Goal: Task Accomplishment & Management: Use online tool/utility

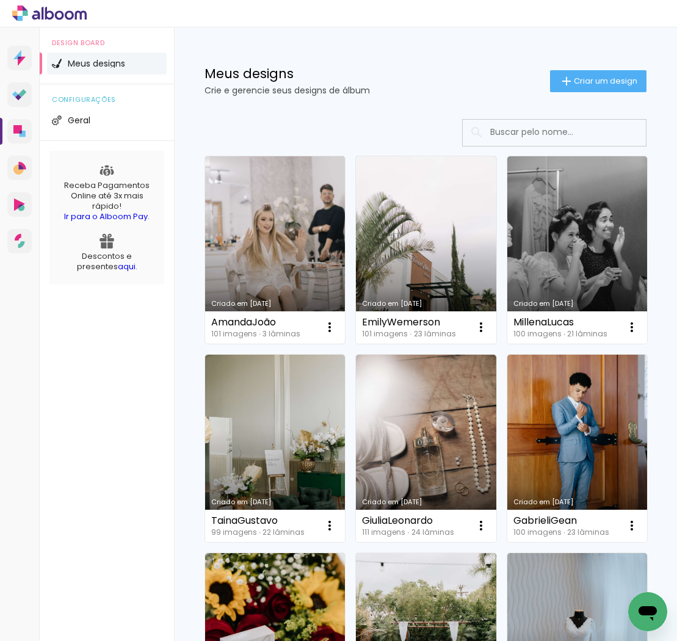
click at [297, 223] on link "Criado em [DATE]" at bounding box center [275, 249] width 140 height 187
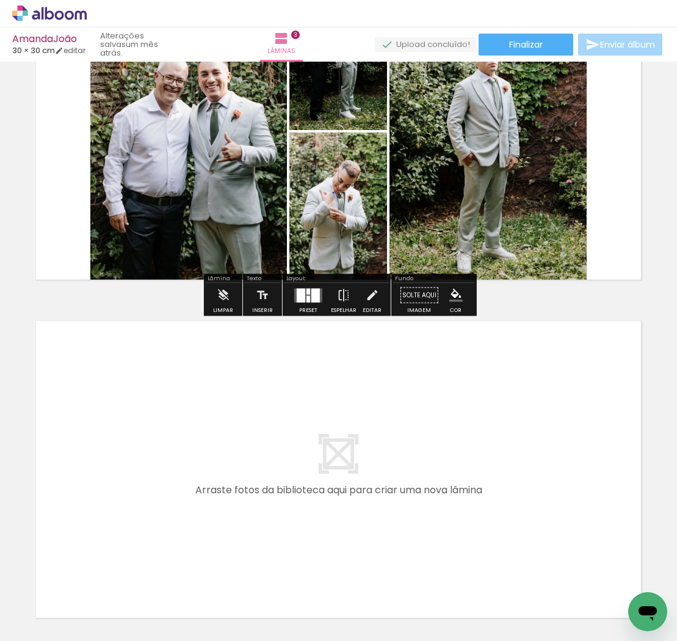
scroll to position [831, 0]
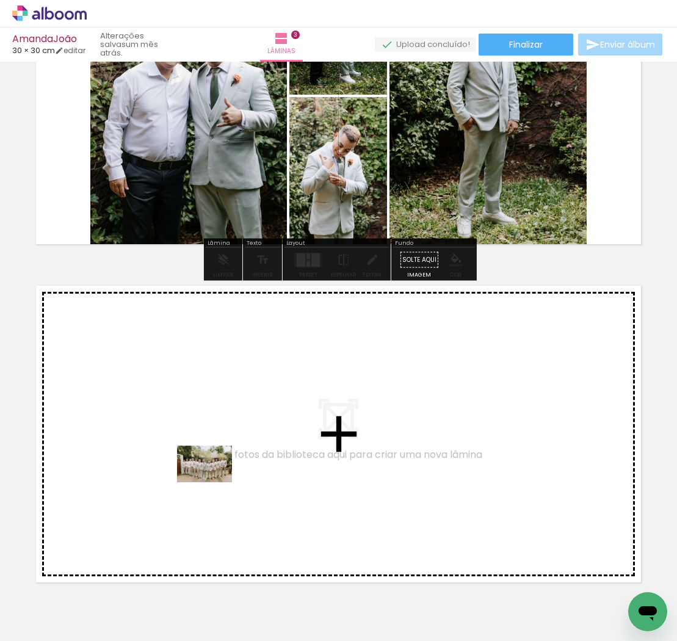
click at [214, 482] on quentale-workspace at bounding box center [338, 320] width 677 height 641
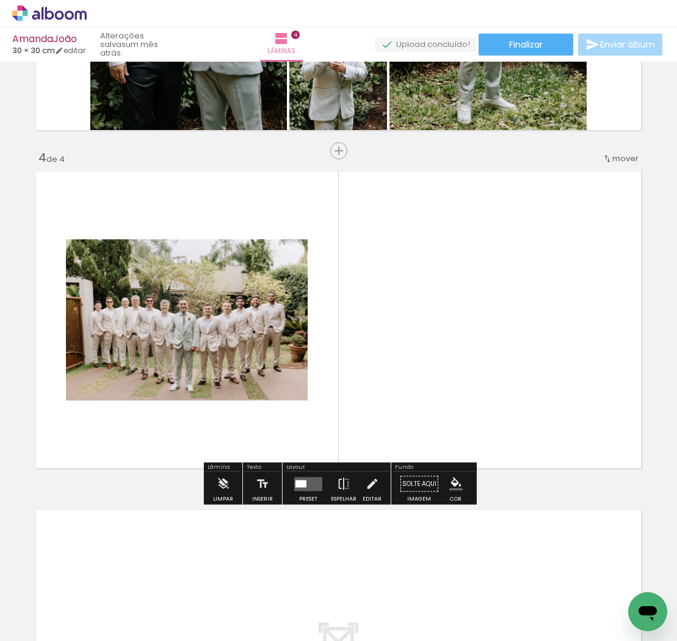
scroll to position [952, 0]
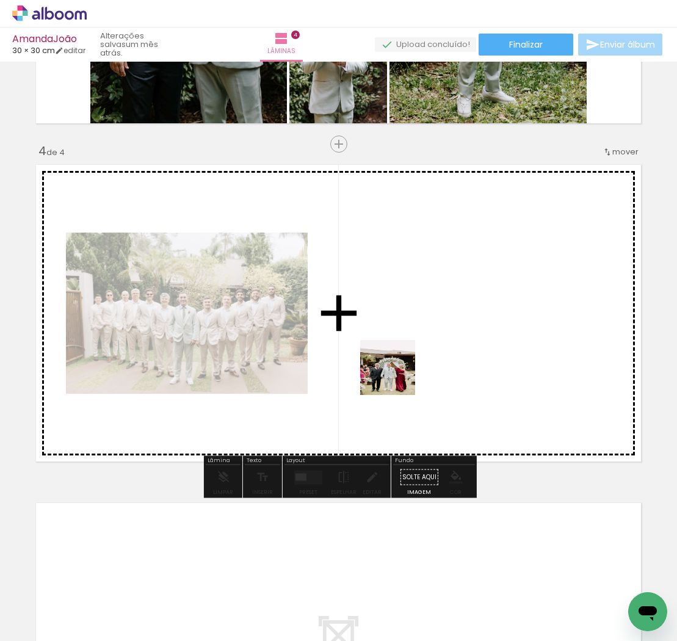
drag, startPoint x: 417, startPoint y: 603, endPoint x: 397, endPoint y: 372, distance: 232.1
click at [397, 372] on quentale-workspace at bounding box center [338, 320] width 677 height 641
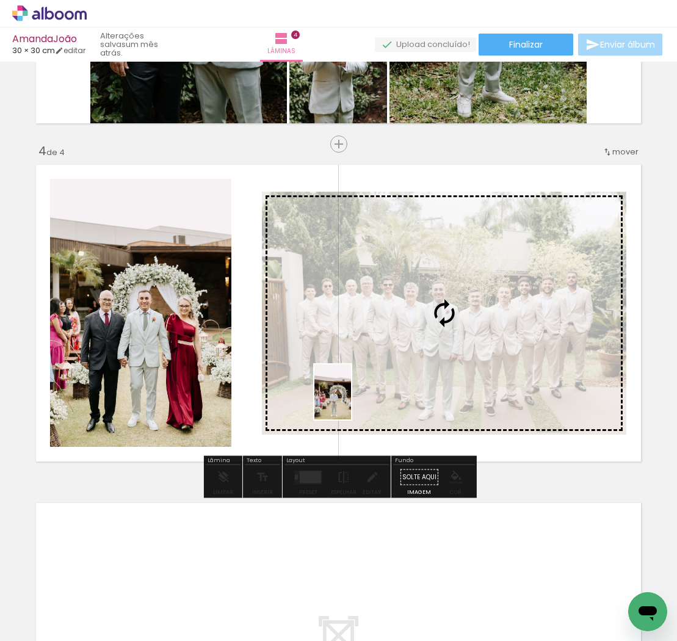
drag, startPoint x: 478, startPoint y: 605, endPoint x: 348, endPoint y: 400, distance: 242.7
click at [348, 400] on quentale-workspace at bounding box center [338, 320] width 677 height 641
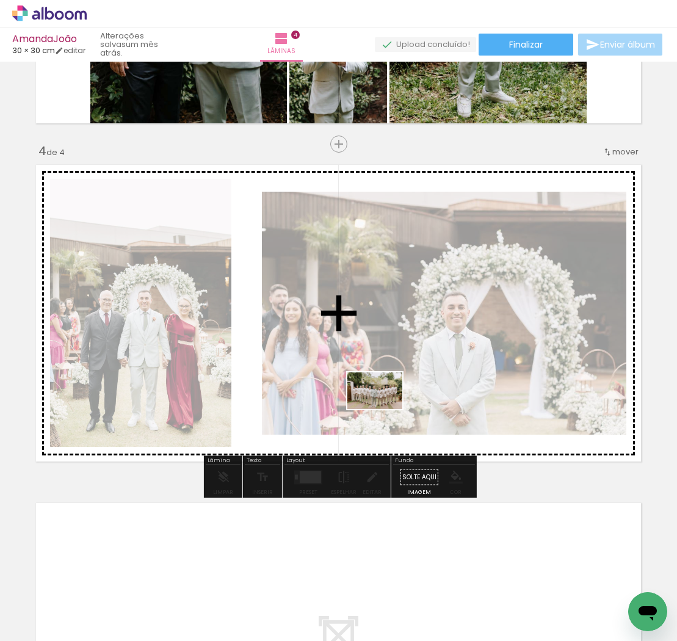
drag, startPoint x: 351, startPoint y: 605, endPoint x: 384, endPoint y: 409, distance: 198.5
click at [384, 409] on quentale-workspace at bounding box center [338, 320] width 677 height 641
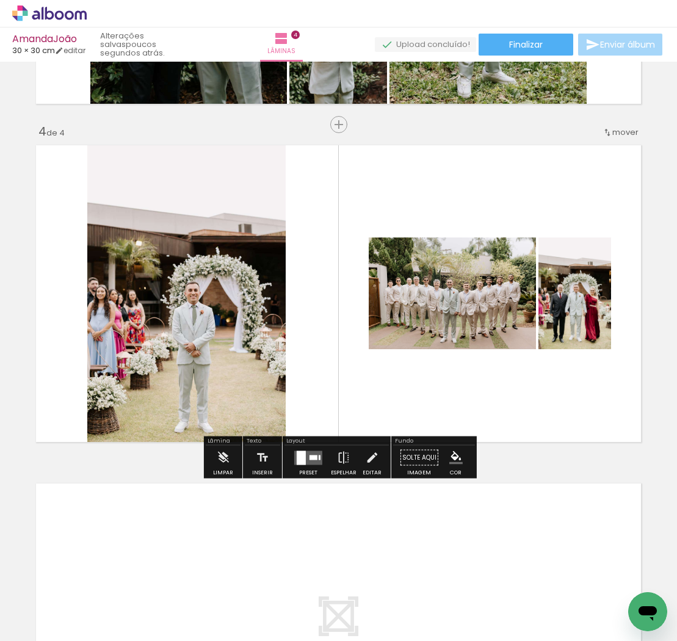
scroll to position [960, 0]
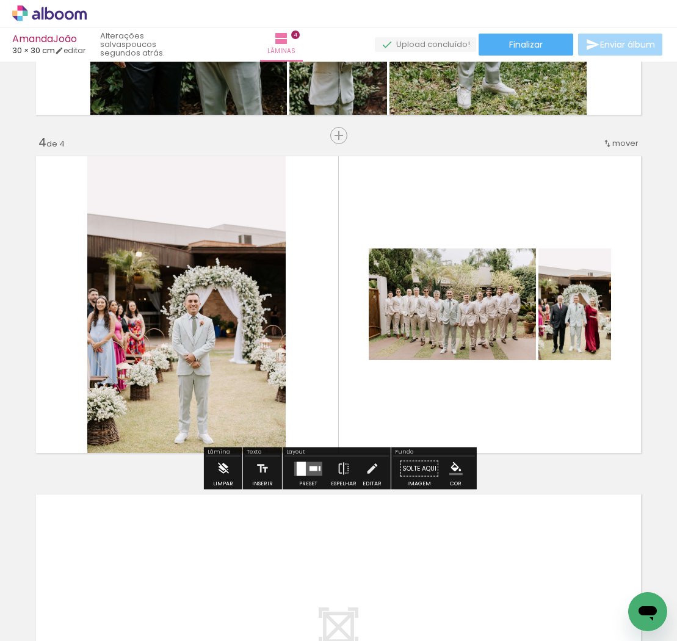
click at [221, 472] on iron-icon at bounding box center [222, 468] width 13 height 24
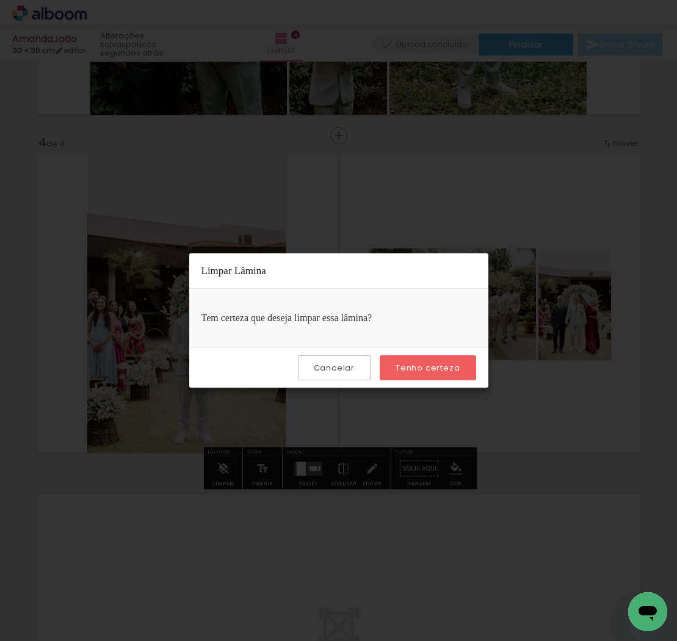
click at [0, 0] on slot "Tenho certeza" at bounding box center [0, 0] width 0 height 0
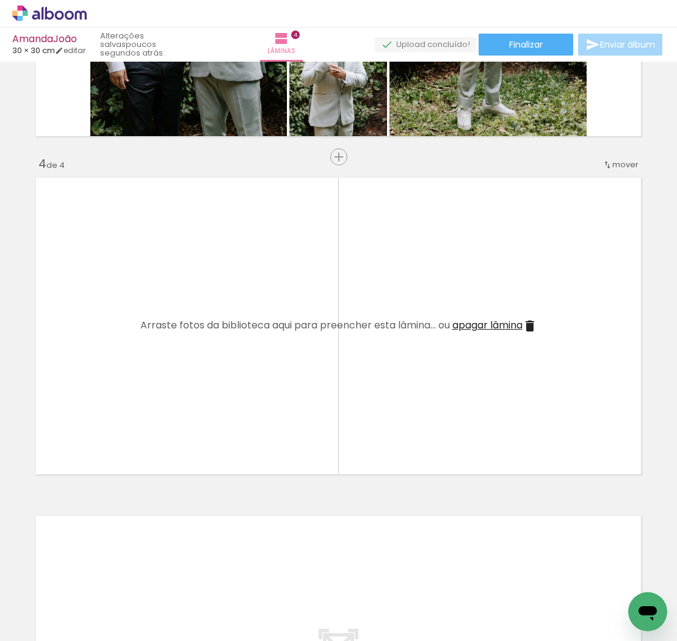
scroll to position [0, 718]
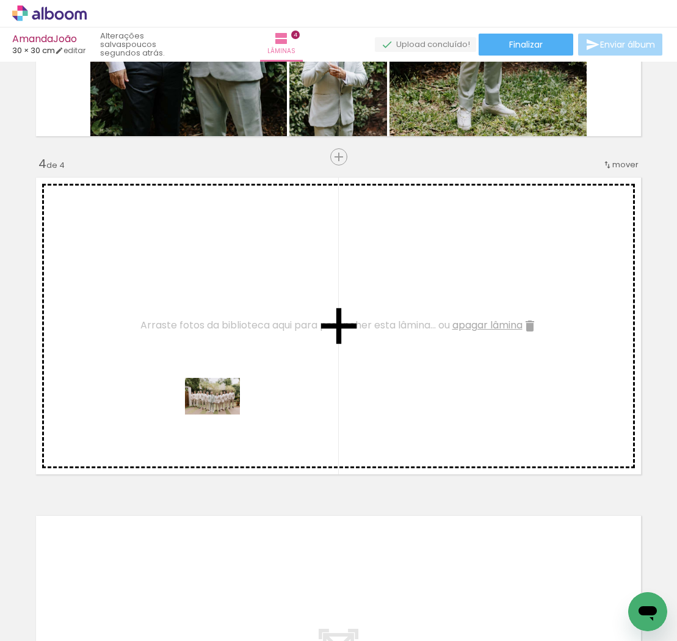
drag, startPoint x: 299, startPoint y: 594, endPoint x: 220, endPoint y: 408, distance: 202.3
click at [220, 408] on quentale-workspace at bounding box center [338, 320] width 677 height 641
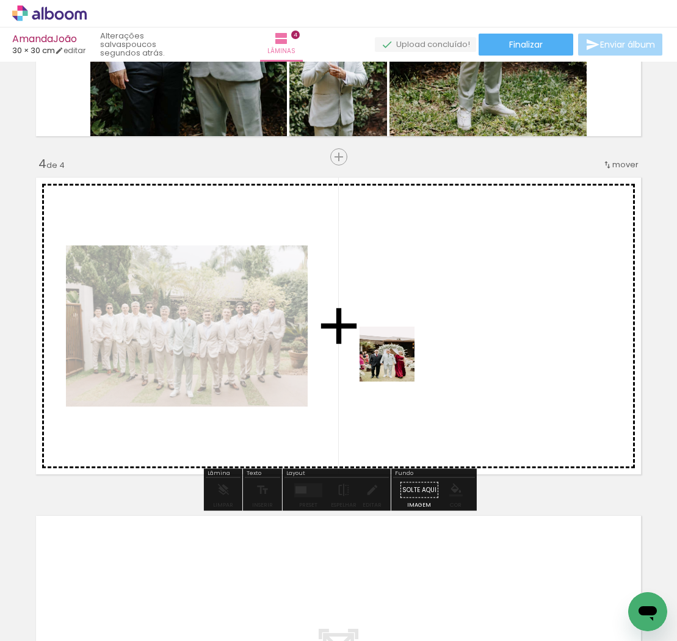
drag, startPoint x: 370, startPoint y: 605, endPoint x: 395, endPoint y: 347, distance: 259.4
click at [395, 347] on quentale-workspace at bounding box center [338, 320] width 677 height 641
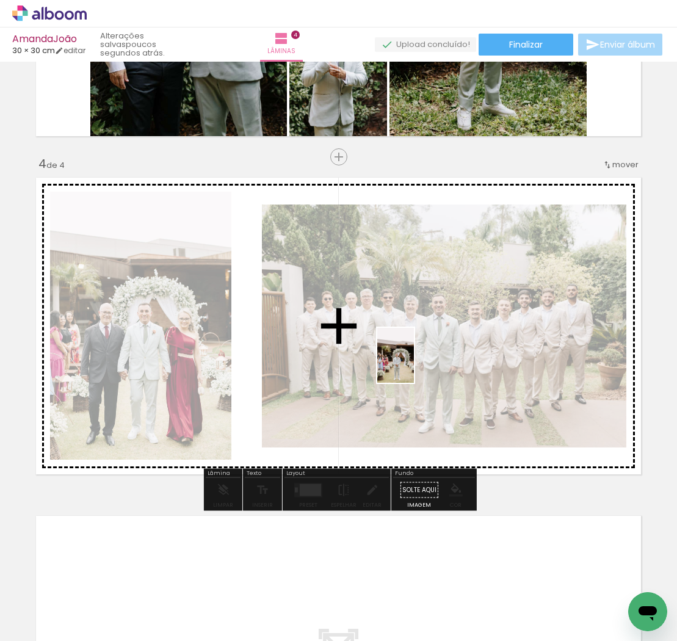
drag, startPoint x: 439, startPoint y: 587, endPoint x: 414, endPoint y: 364, distance: 224.2
click at [414, 364] on quentale-workspace at bounding box center [338, 320] width 677 height 641
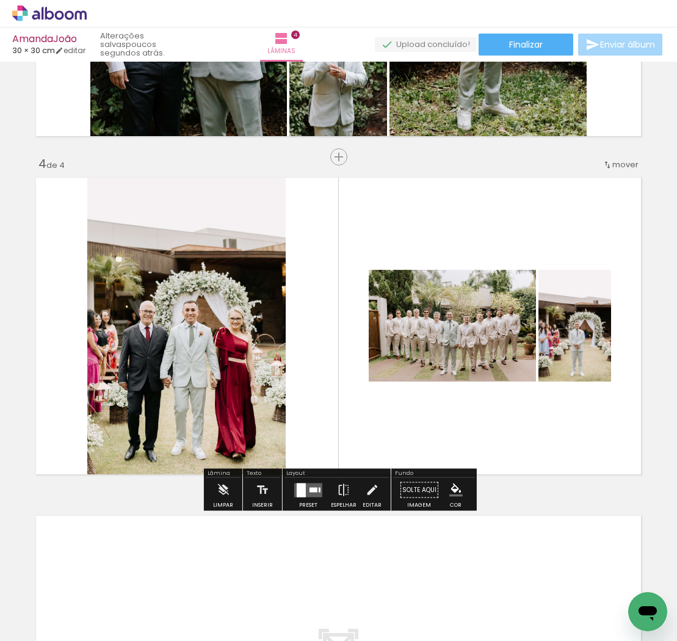
click at [306, 487] on quentale-layouter at bounding box center [308, 490] width 28 height 14
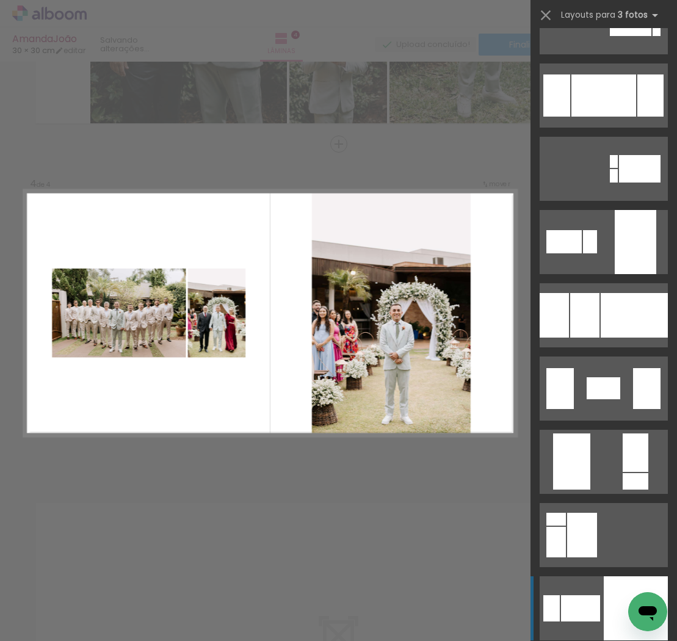
scroll to position [2190, 0]
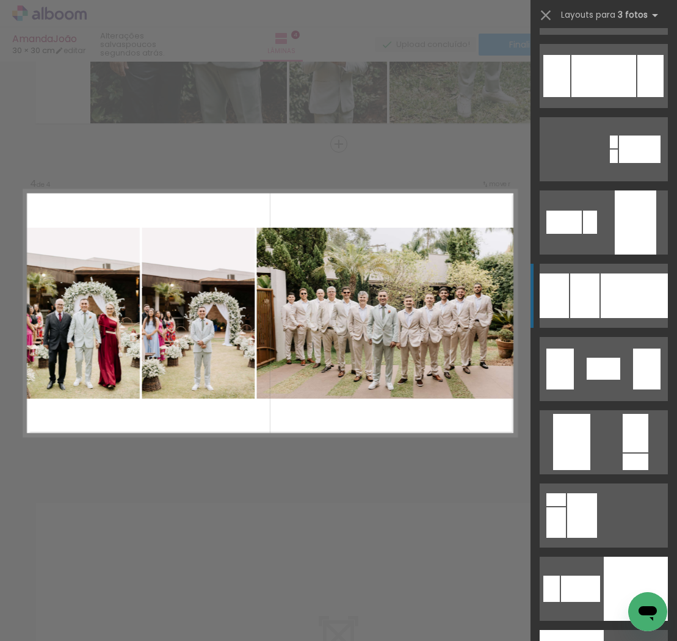
click at [611, 281] on div at bounding box center [633, 295] width 67 height 45
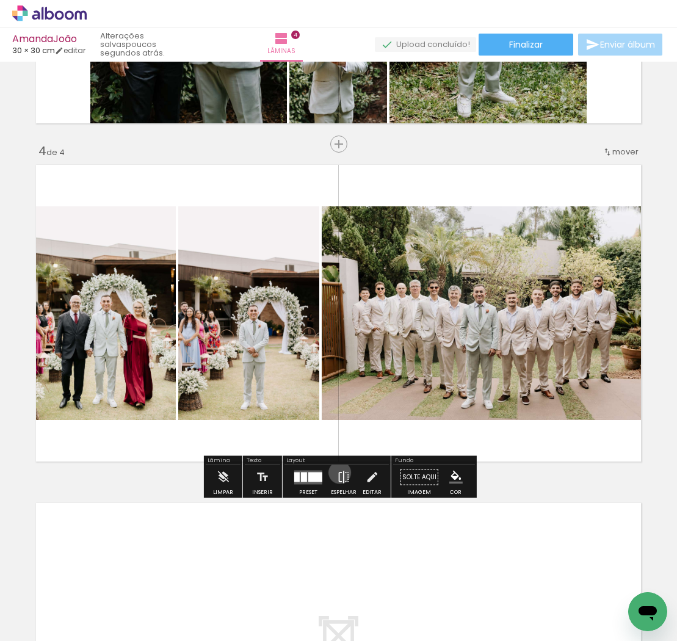
click at [337, 472] on iron-icon at bounding box center [343, 477] width 13 height 24
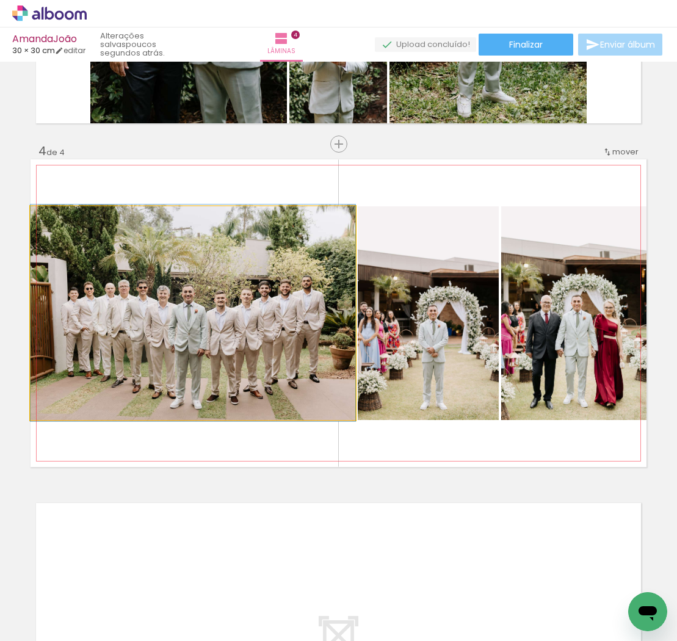
click at [209, 314] on quentale-photo at bounding box center [193, 313] width 325 height 214
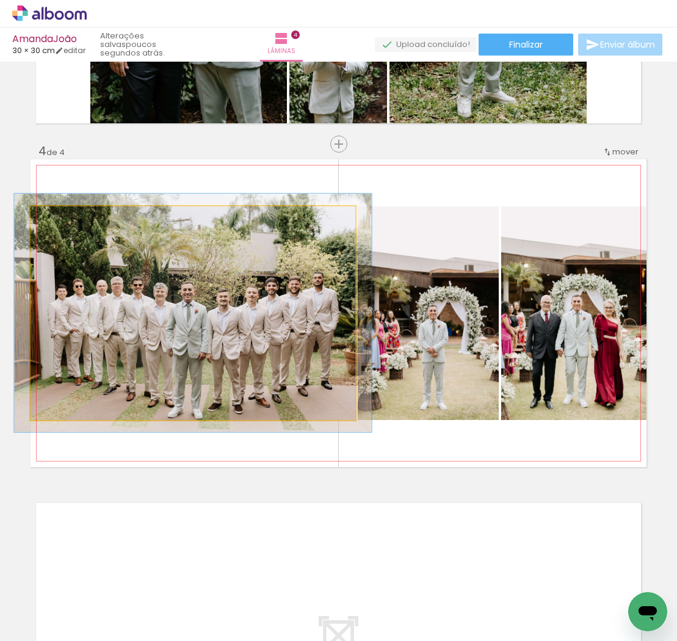
type paper-slider "110"
click at [62, 217] on div at bounding box center [63, 219] width 11 height 11
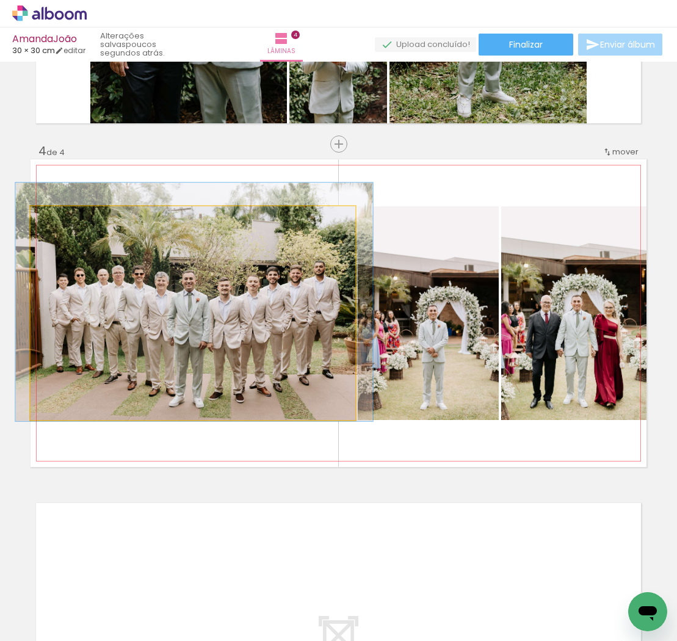
drag, startPoint x: 227, startPoint y: 354, endPoint x: 228, endPoint y: 345, distance: 9.8
click at [231, 342] on quentale-photo at bounding box center [193, 313] width 325 height 214
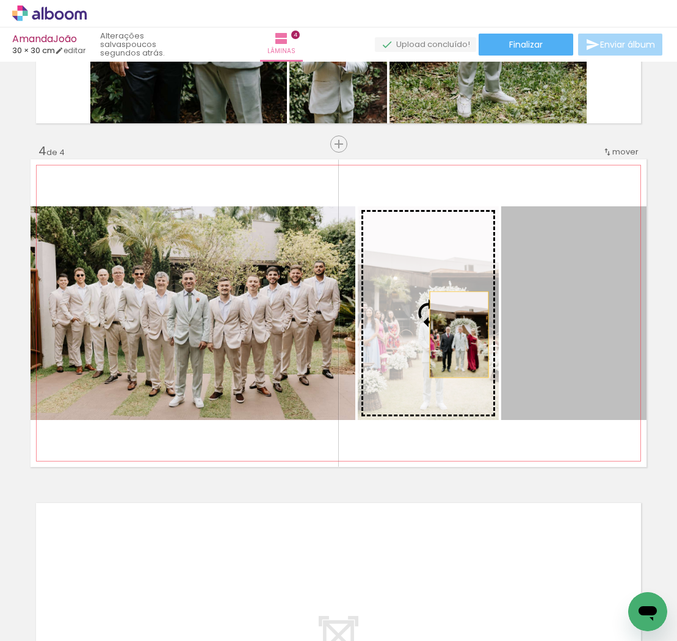
drag, startPoint x: 586, startPoint y: 342, endPoint x: 459, endPoint y: 334, distance: 127.1
click at [0, 0] on slot at bounding box center [0, 0] width 0 height 0
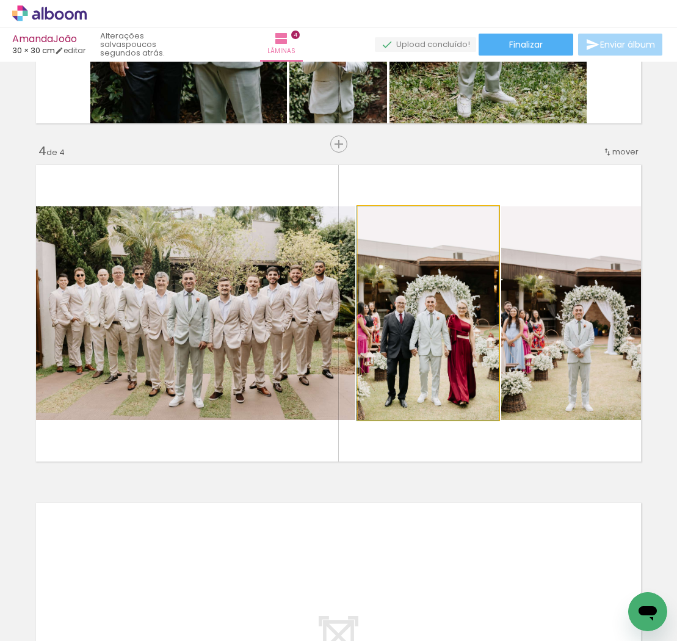
drag, startPoint x: 437, startPoint y: 329, endPoint x: 412, endPoint y: 251, distance: 82.0
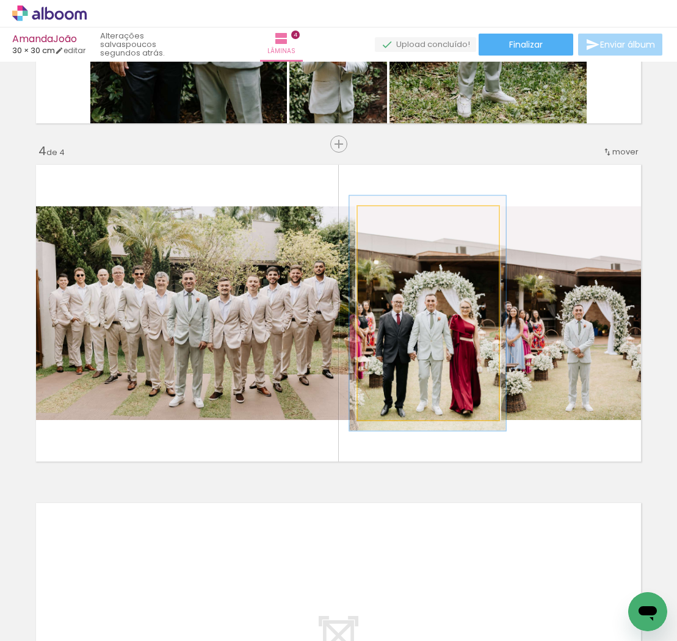
click at [392, 223] on div at bounding box center [391, 219] width 20 height 20
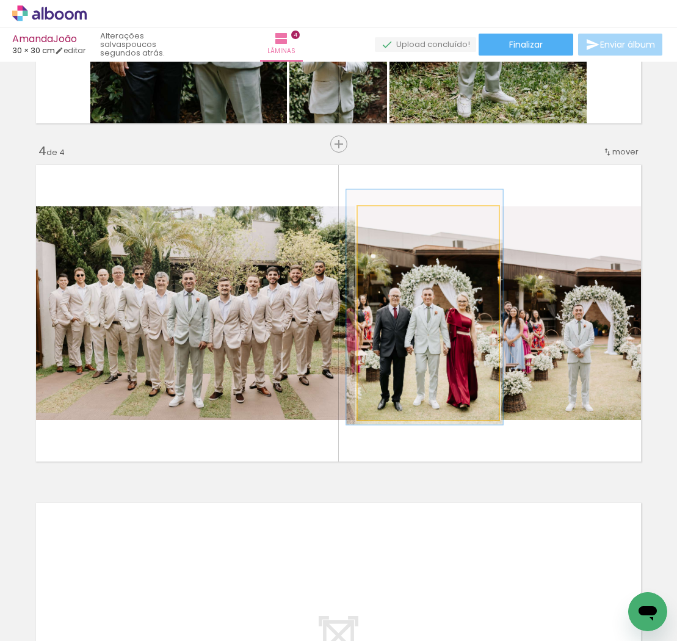
drag, startPoint x: 422, startPoint y: 320, endPoint x: 419, endPoint y: 314, distance: 6.8
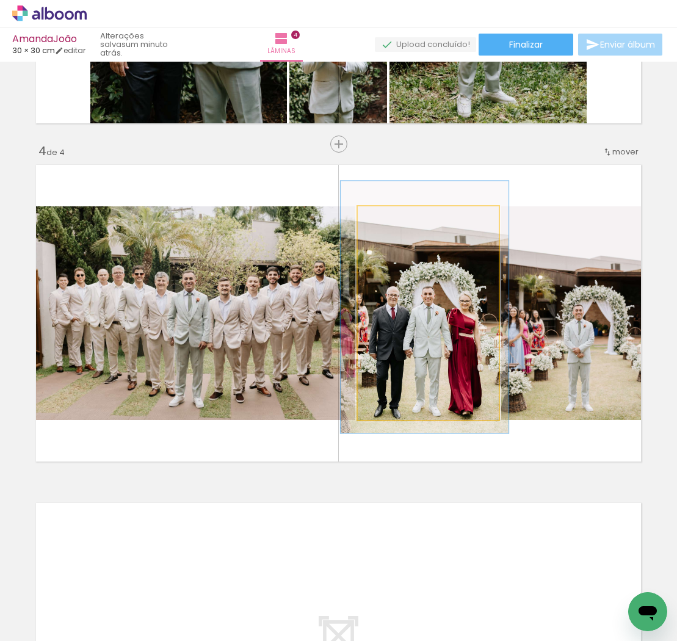
type paper-slider "118"
click at [393, 218] on div at bounding box center [394, 219] width 11 height 11
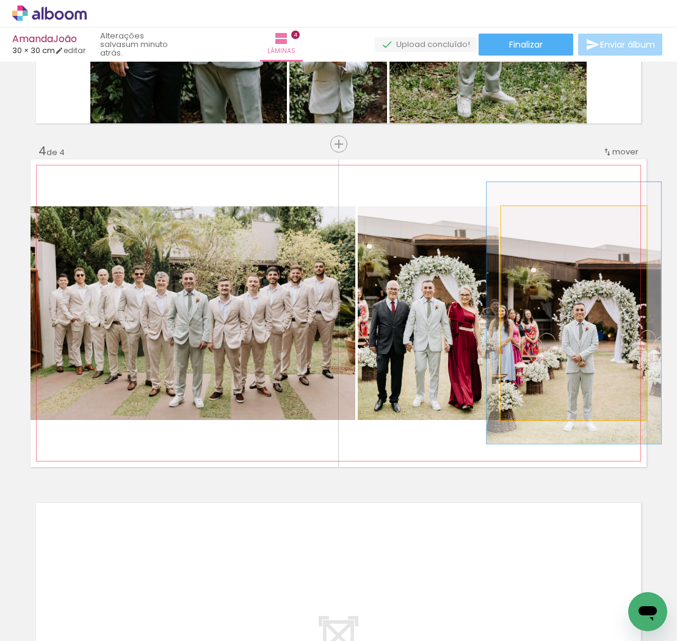
drag, startPoint x: 529, startPoint y: 218, endPoint x: 538, endPoint y: 218, distance: 8.5
click at [538, 218] on div at bounding box center [538, 219] width 11 height 11
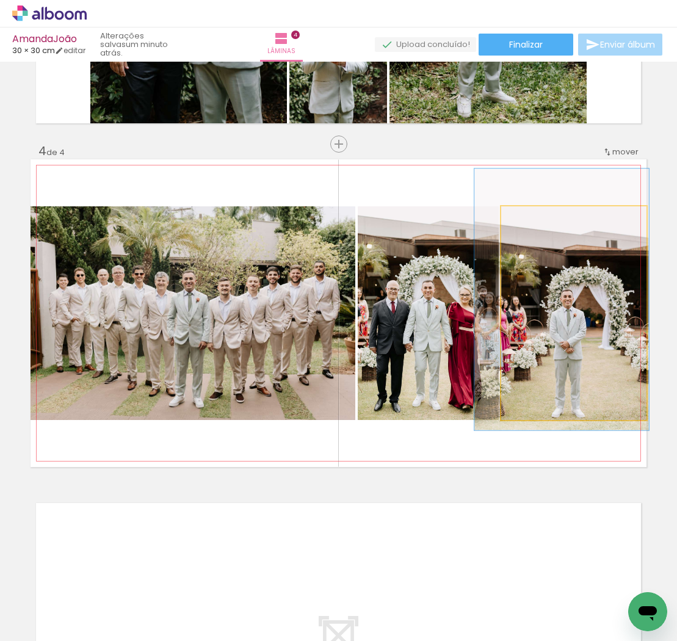
drag, startPoint x: 591, startPoint y: 358, endPoint x: 579, endPoint y: 345, distance: 18.1
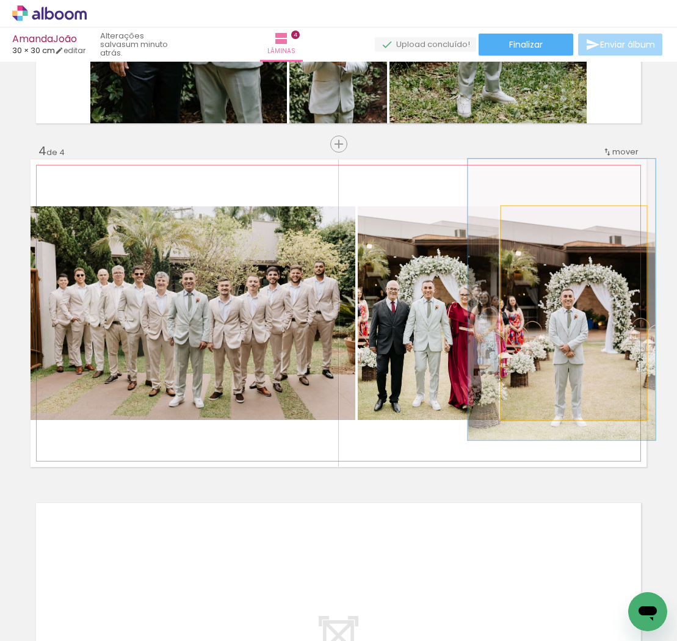
type paper-slider "129"
click at [545, 221] on div at bounding box center [543, 219] width 11 height 11
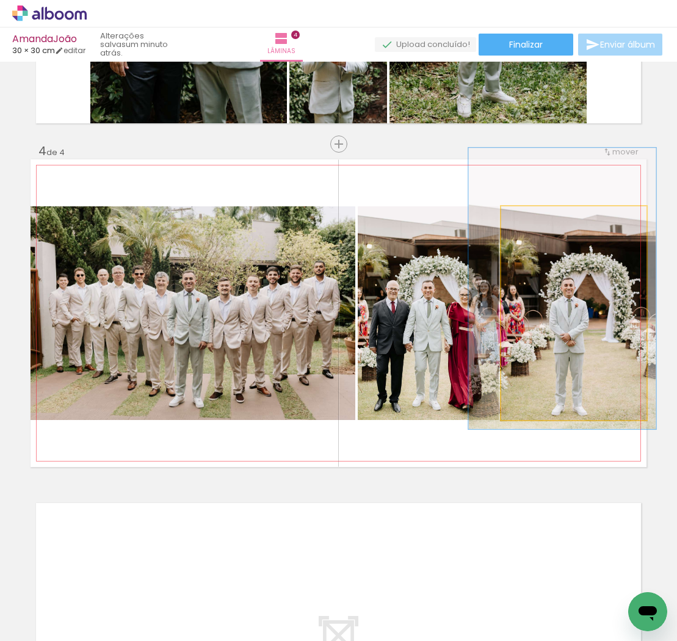
drag, startPoint x: 585, startPoint y: 308, endPoint x: 586, endPoint y: 297, distance: 11.0
click at [592, 295] on quentale-photo at bounding box center [573, 313] width 145 height 214
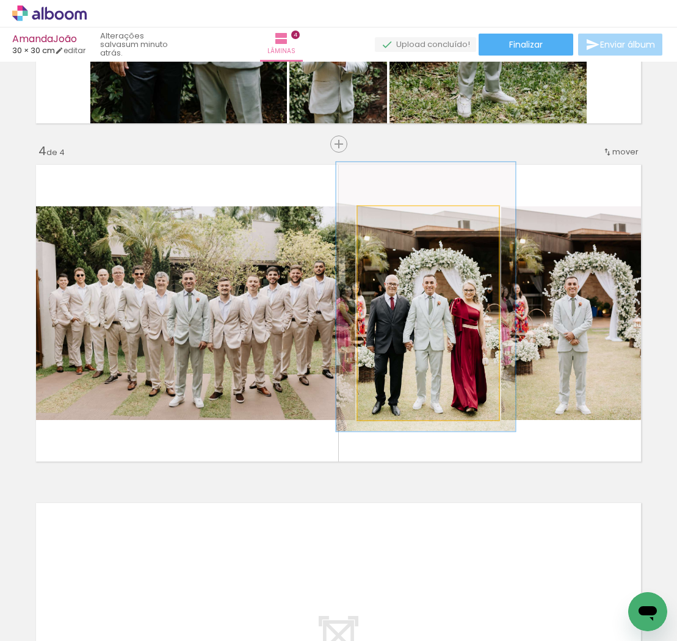
type paper-slider "126"
click at [399, 218] on div at bounding box center [398, 219] width 11 height 11
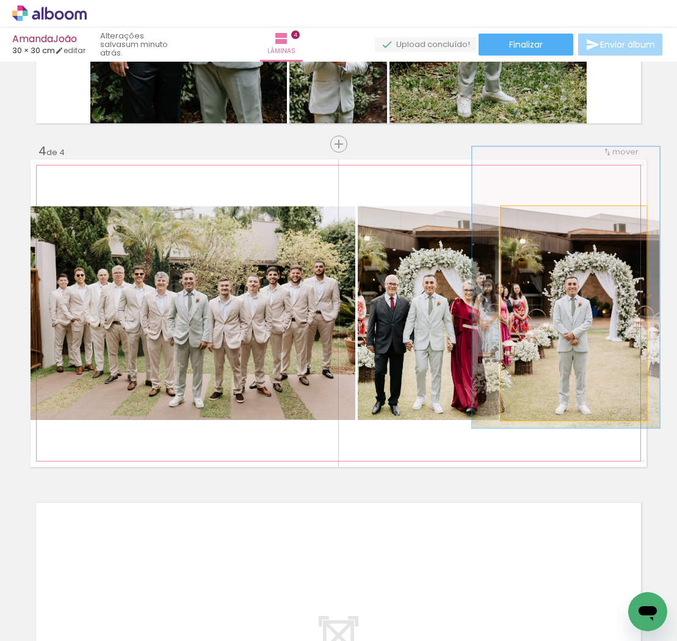
click at [574, 317] on div at bounding box center [565, 286] width 187 height 281
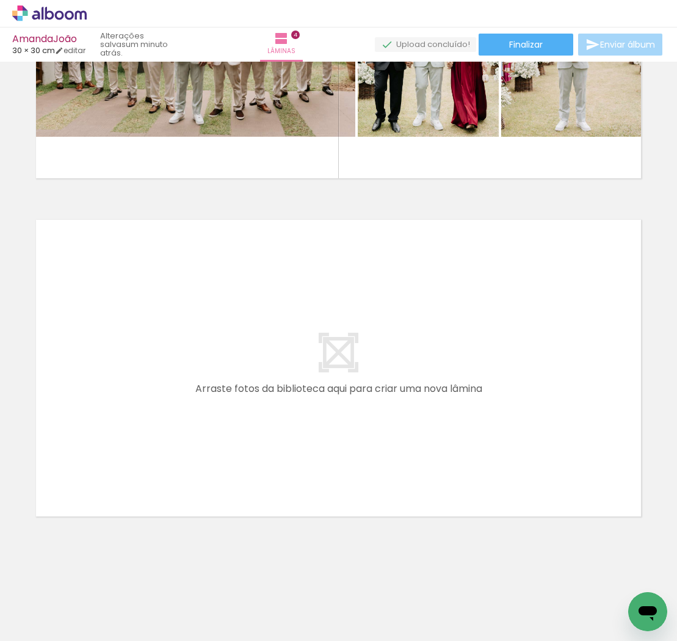
scroll to position [0, 974]
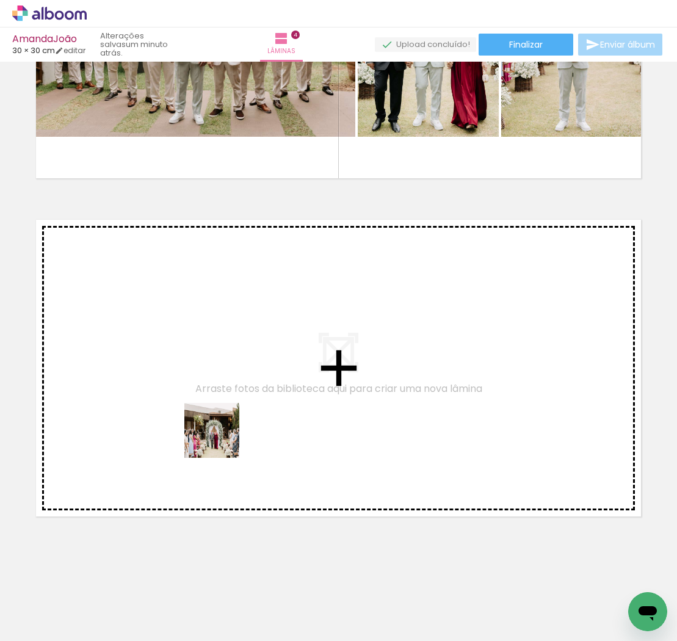
click at [218, 431] on quentale-workspace at bounding box center [338, 320] width 677 height 641
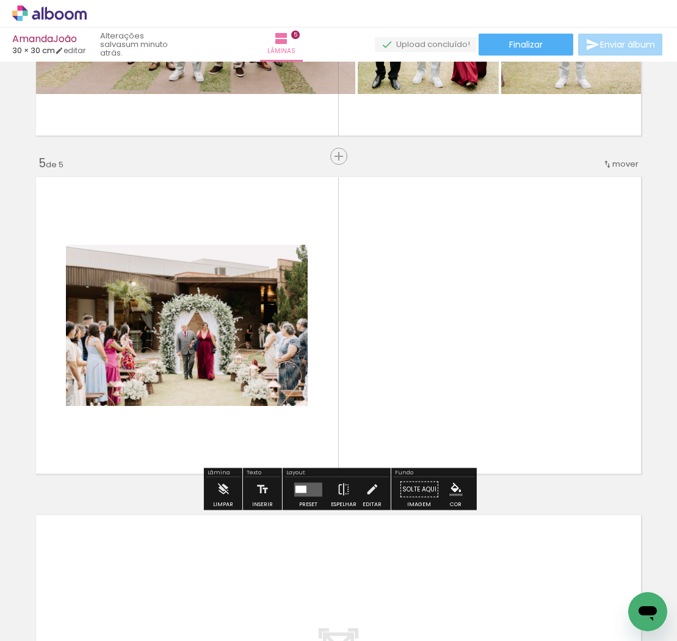
scroll to position [1290, 0]
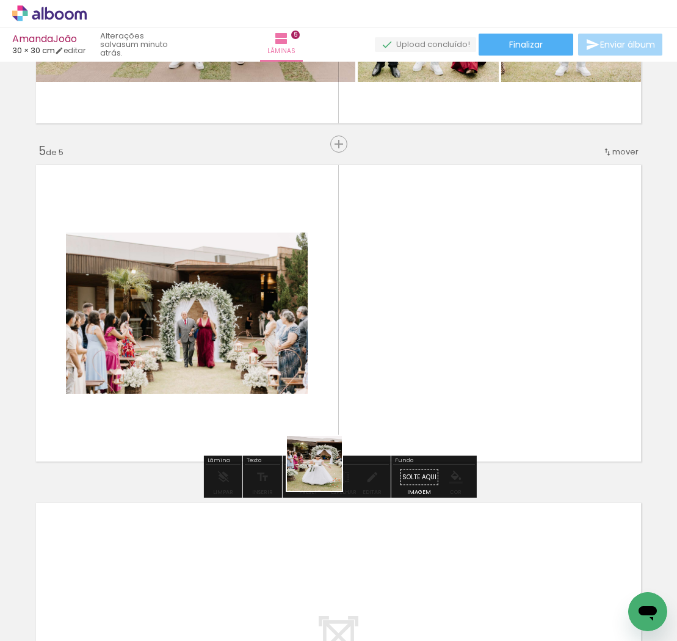
drag, startPoint x: 323, startPoint y: 608, endPoint x: 329, endPoint y: 364, distance: 243.5
click at [327, 365] on quentale-workspace at bounding box center [338, 320] width 677 height 641
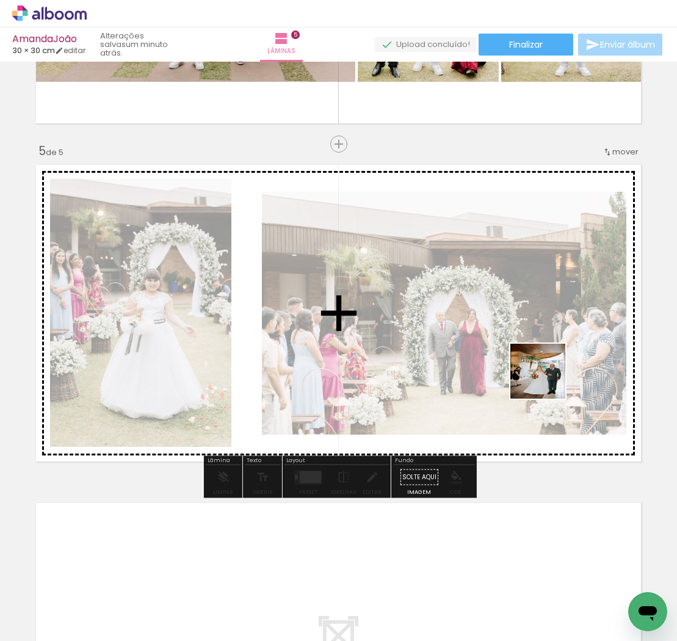
drag, startPoint x: 509, startPoint y: 439, endPoint x: 558, endPoint y: 366, distance: 87.5
click at [556, 366] on quentale-workspace at bounding box center [338, 320] width 677 height 641
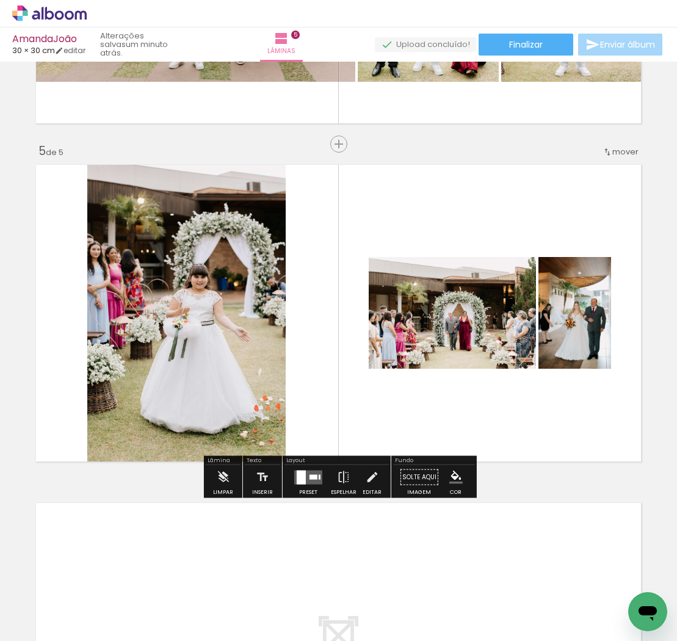
click at [301, 474] on div at bounding box center [301, 477] width 9 height 14
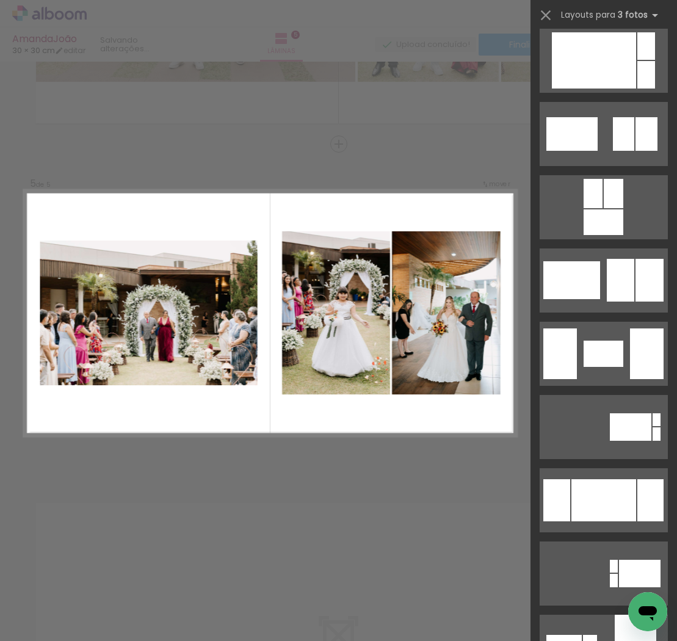
scroll to position [1793, 0]
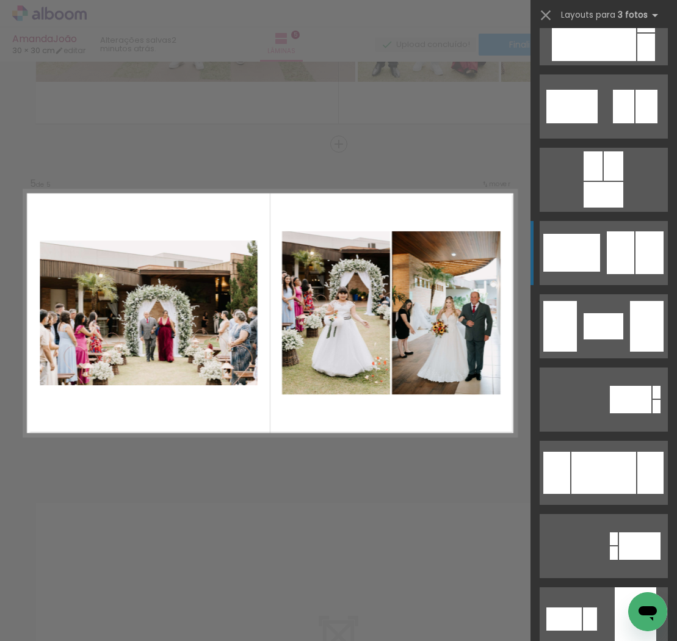
click at [617, 262] on div at bounding box center [619, 252] width 27 height 43
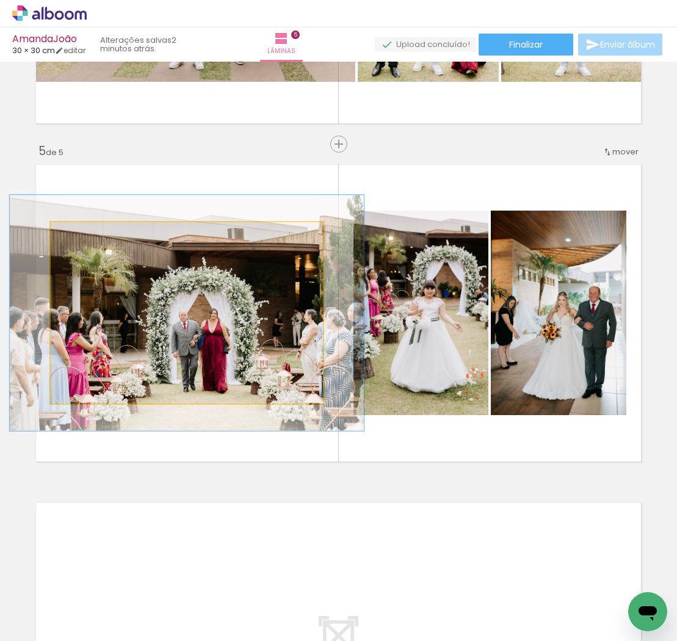
type paper-slider "130"
drag, startPoint x: 79, startPoint y: 236, endPoint x: 92, endPoint y: 236, distance: 12.8
click at [92, 236] on div at bounding box center [92, 234] width 11 height 11
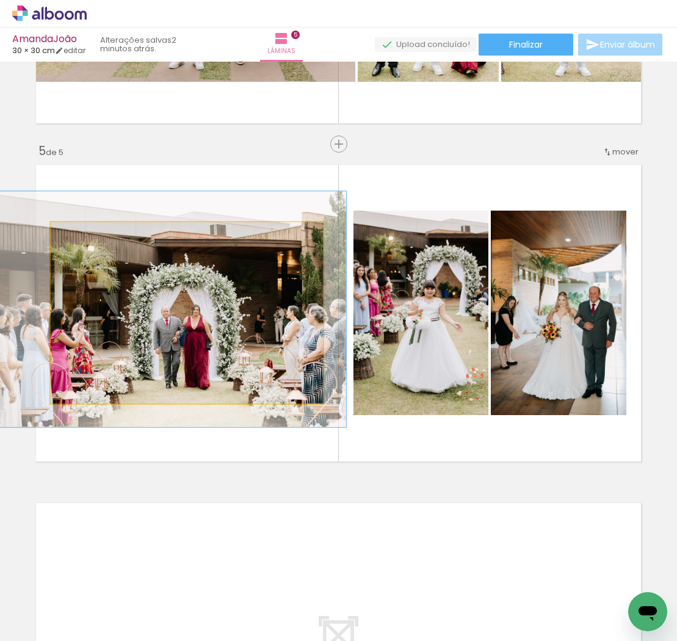
drag, startPoint x: 212, startPoint y: 325, endPoint x: 198, endPoint y: 324, distance: 14.7
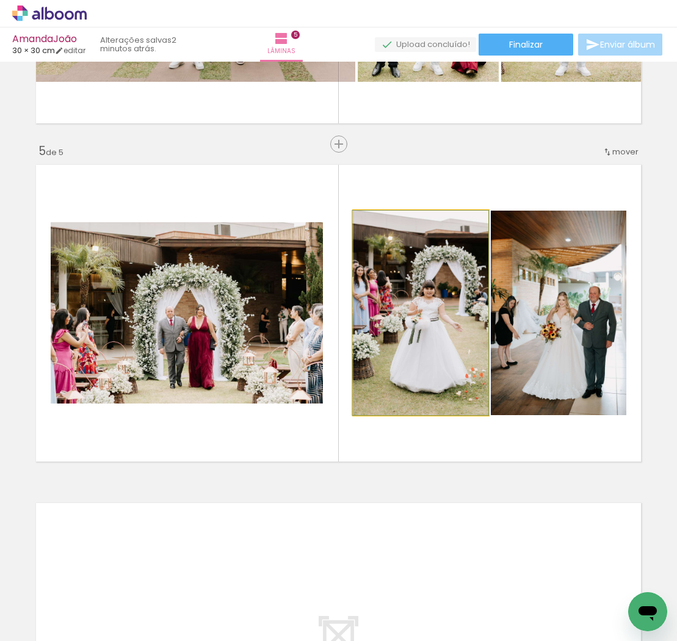
drag, startPoint x: 442, startPoint y: 331, endPoint x: 433, endPoint y: 321, distance: 13.8
click at [429, 336] on div at bounding box center [420, 312] width 136 height 204
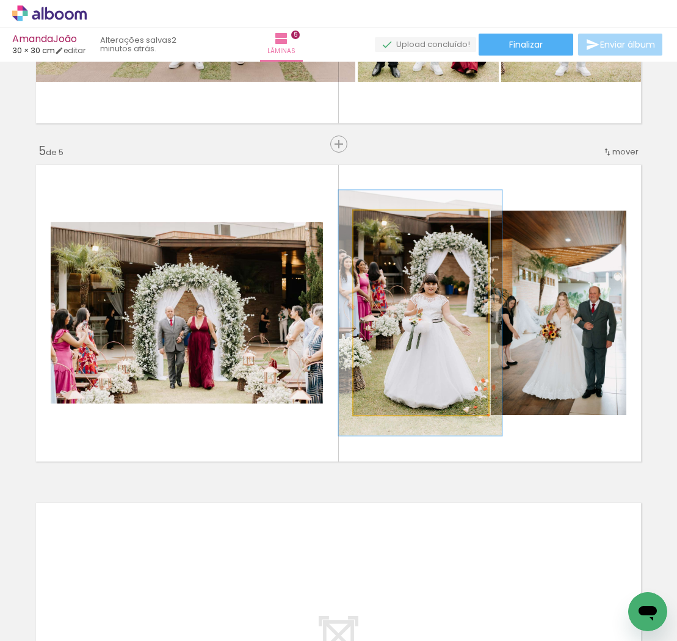
drag, startPoint x: 384, startPoint y: 223, endPoint x: 392, endPoint y: 224, distance: 8.0
type paper-slider "120"
click at [392, 224] on div at bounding box center [390, 223] width 11 height 11
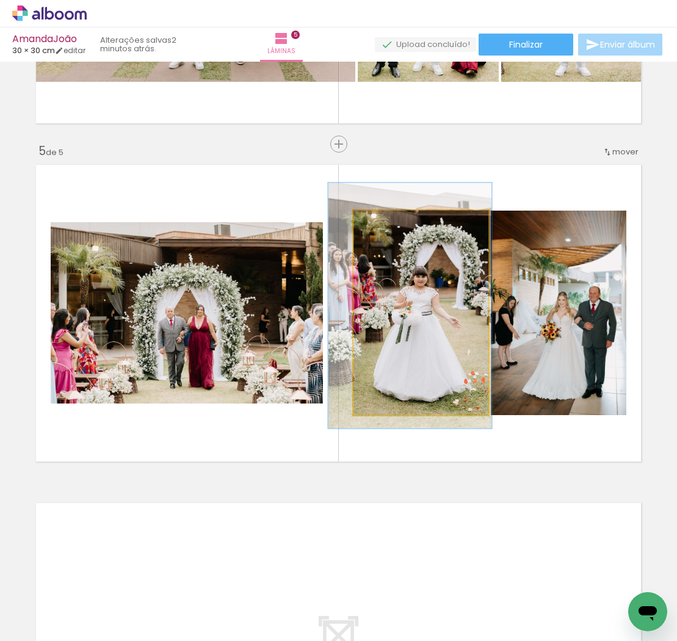
drag, startPoint x: 432, startPoint y: 317, endPoint x: 422, endPoint y: 310, distance: 12.2
click at [422, 310] on div at bounding box center [410, 305] width 164 height 245
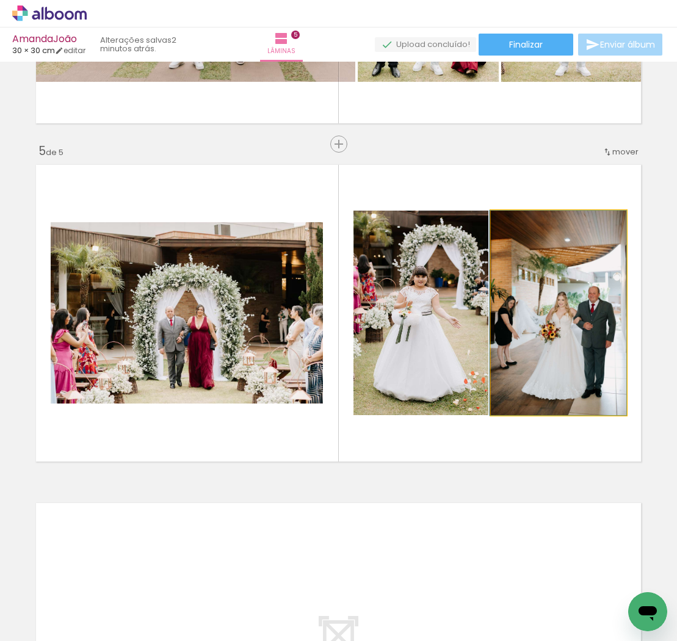
drag, startPoint x: 570, startPoint y: 306, endPoint x: 528, endPoint y: 241, distance: 76.8
click at [547, 306] on div at bounding box center [557, 312] width 137 height 204
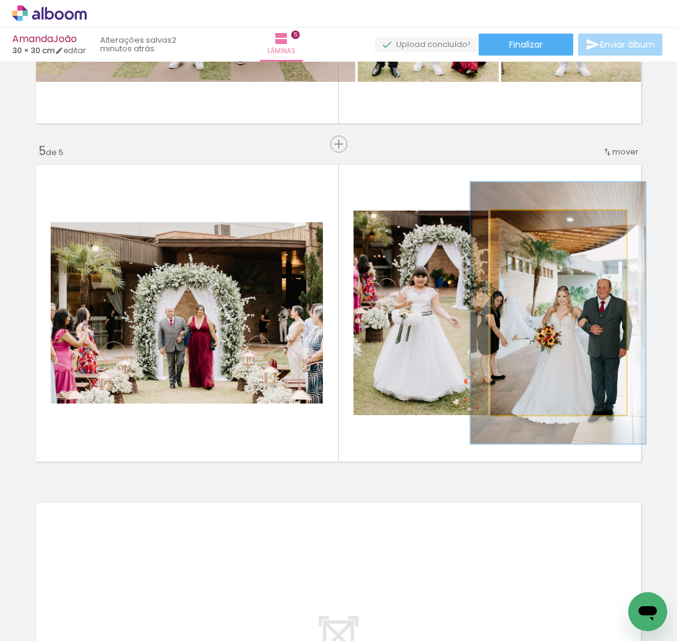
drag, startPoint x: 523, startPoint y: 225, endPoint x: 536, endPoint y: 225, distance: 12.2
click at [536, 225] on div at bounding box center [531, 224] width 20 height 20
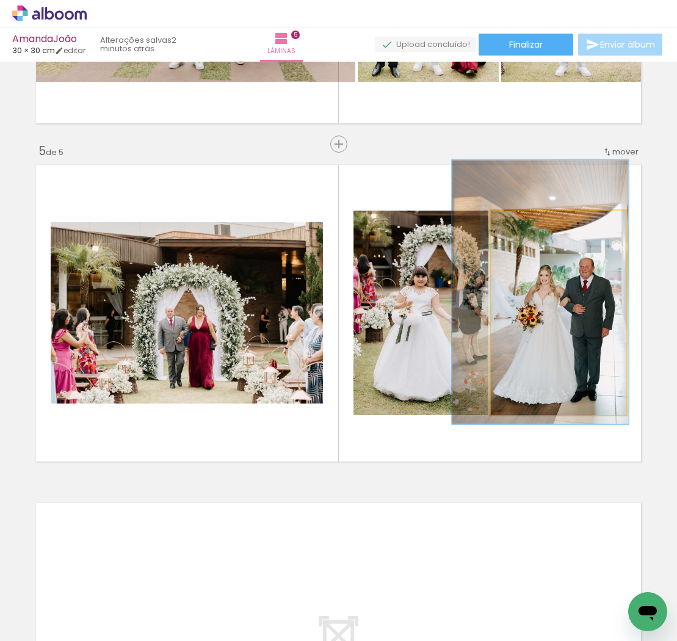
drag, startPoint x: 567, startPoint y: 330, endPoint x: 549, endPoint y: 309, distance: 27.3
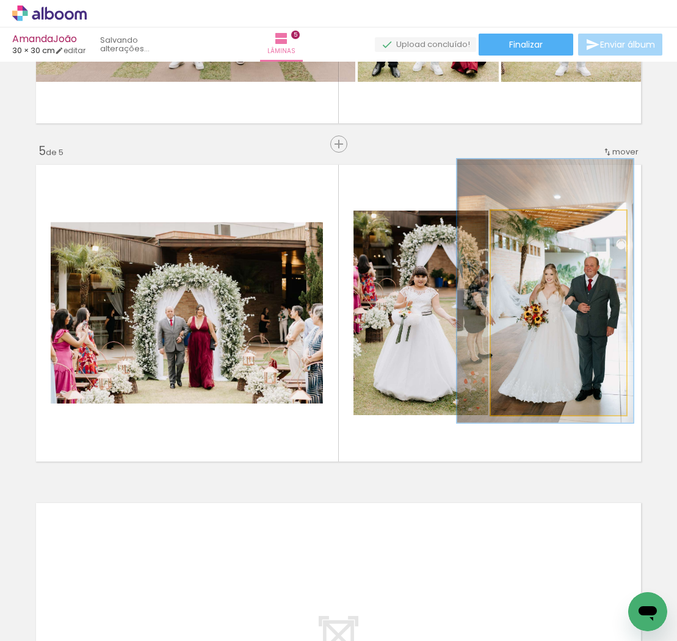
click at [556, 308] on div at bounding box center [545, 291] width 176 height 264
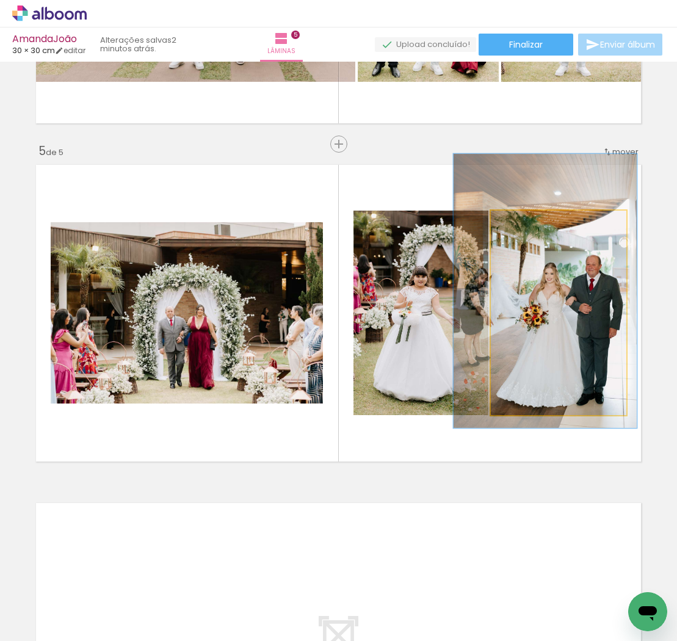
type paper-slider "134"
click at [536, 224] on div at bounding box center [535, 223] width 11 height 11
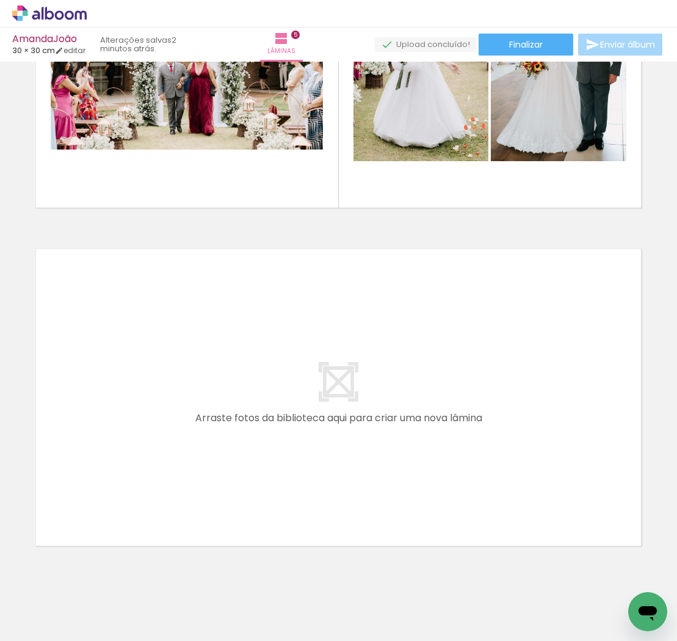
scroll to position [0, 1160]
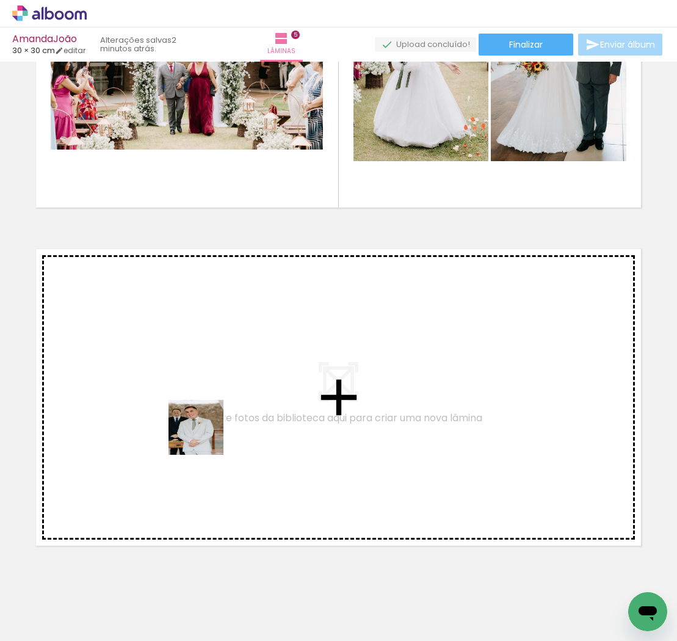
click at [197, 414] on quentale-workspace at bounding box center [338, 320] width 677 height 641
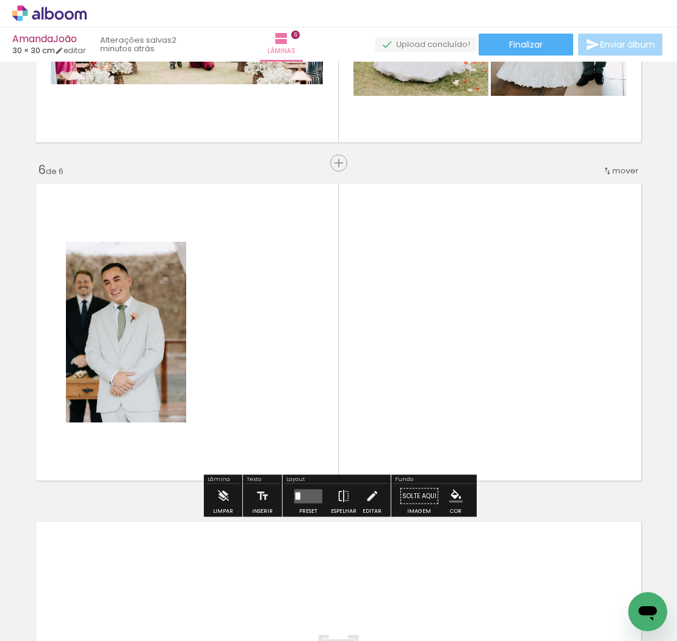
scroll to position [1628, 0]
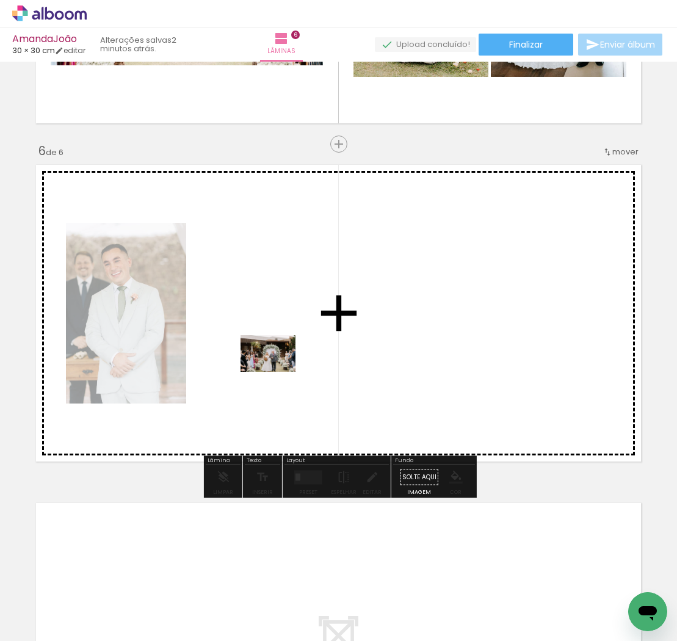
drag, startPoint x: 338, startPoint y: 600, endPoint x: 277, endPoint y: 370, distance: 238.0
click at [277, 370] on quentale-workspace at bounding box center [338, 320] width 677 height 641
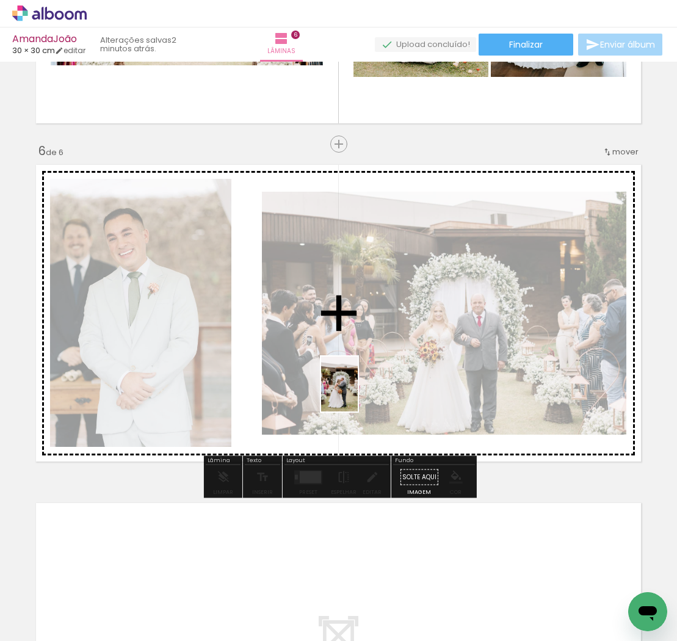
drag, startPoint x: 397, startPoint y: 610, endPoint x: 428, endPoint y: 448, distance: 164.6
click at [358, 392] on quentale-workspace at bounding box center [338, 320] width 677 height 641
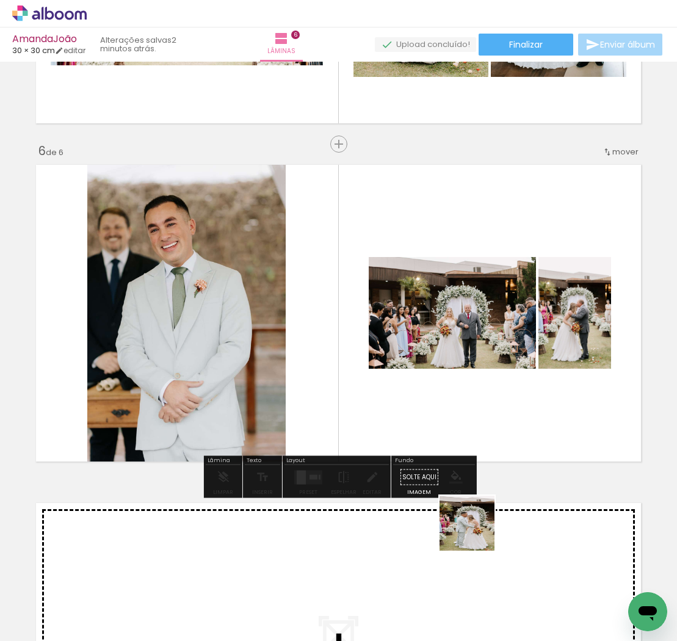
drag, startPoint x: 476, startPoint y: 532, endPoint x: 472, endPoint y: 392, distance: 139.8
click at [472, 392] on quentale-workspace at bounding box center [338, 320] width 677 height 641
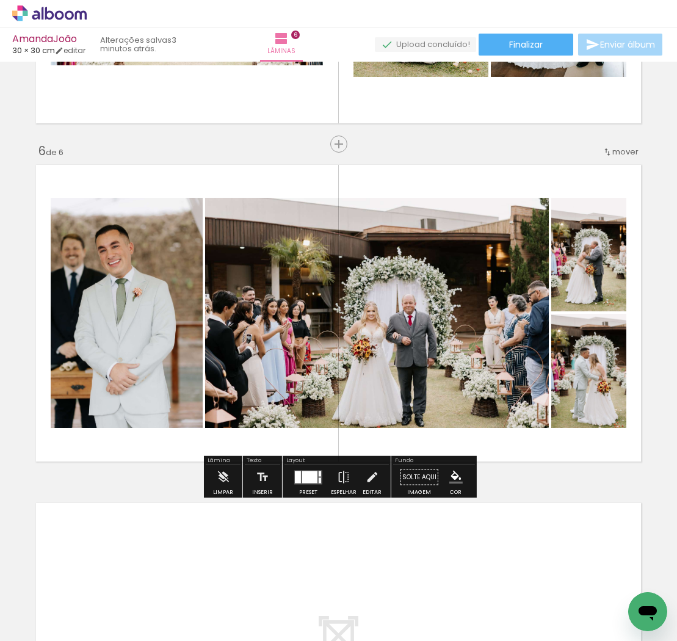
click at [313, 478] on div at bounding box center [309, 476] width 15 height 12
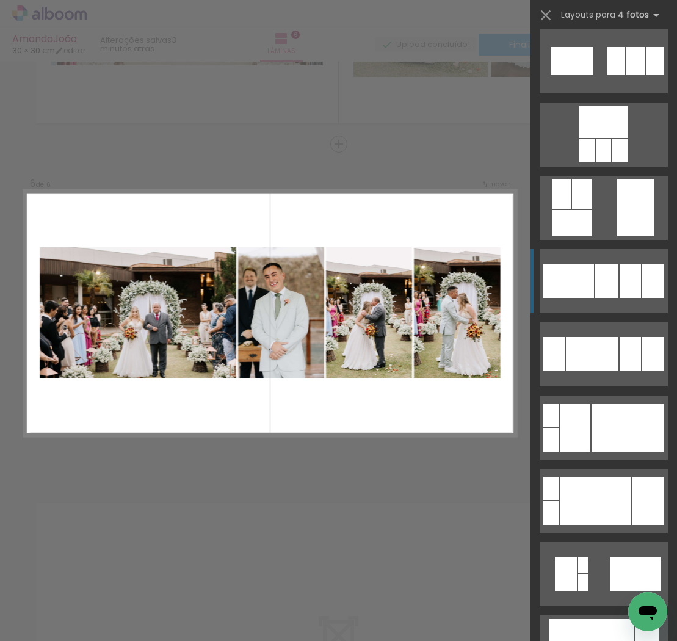
scroll to position [3379, 0]
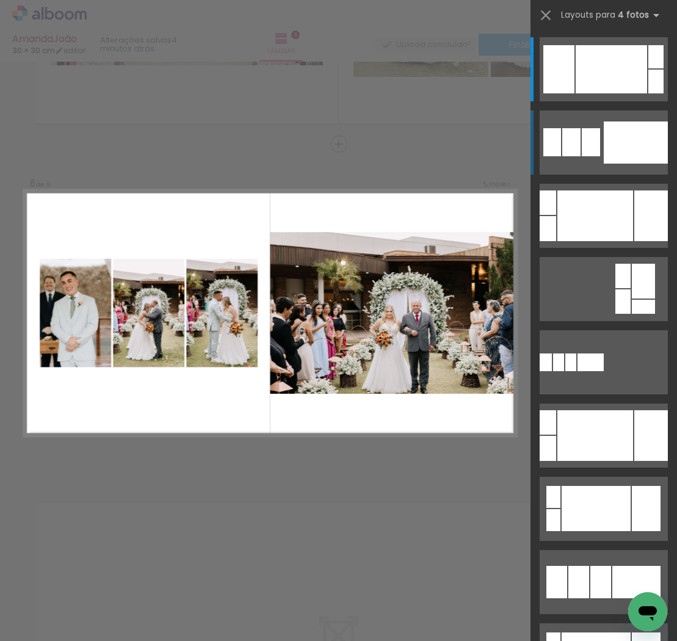
click at [638, 160] on div at bounding box center [635, 142] width 64 height 42
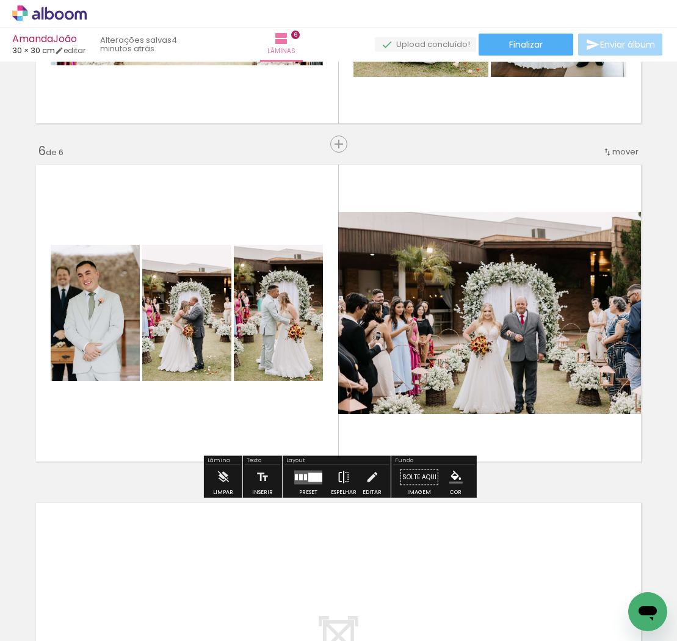
click at [342, 480] on iron-icon at bounding box center [343, 477] width 13 height 24
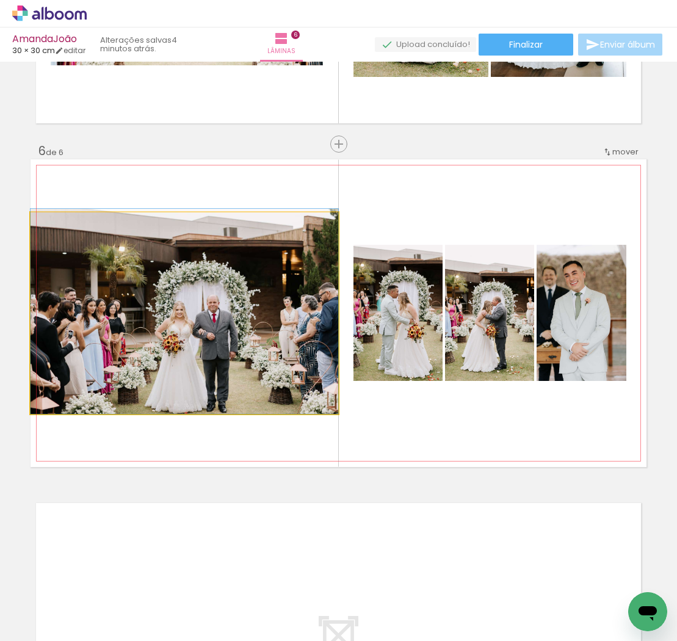
drag, startPoint x: 226, startPoint y: 333, endPoint x: 223, endPoint y: 300, distance: 33.1
drag, startPoint x: 245, startPoint y: 321, endPoint x: 229, endPoint y: 309, distance: 19.6
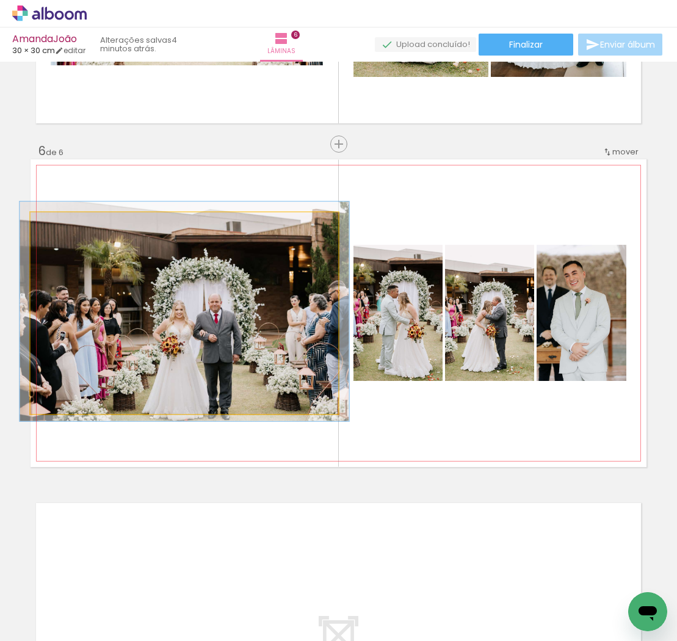
type paper-slider "107"
click at [63, 226] on div at bounding box center [62, 225] width 11 height 11
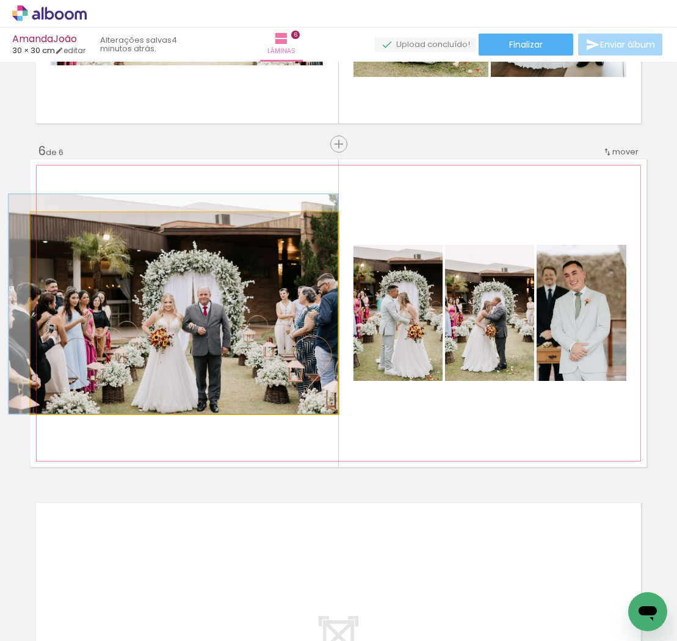
drag, startPoint x: 256, startPoint y: 350, endPoint x: 230, endPoint y: 295, distance: 60.3
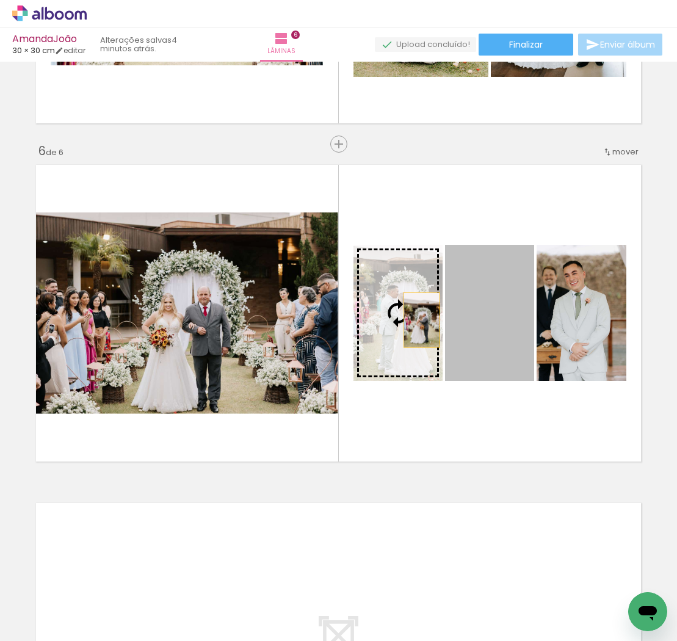
drag, startPoint x: 492, startPoint y: 323, endPoint x: 500, endPoint y: 323, distance: 7.3
click at [0, 0] on slot at bounding box center [0, 0] width 0 height 0
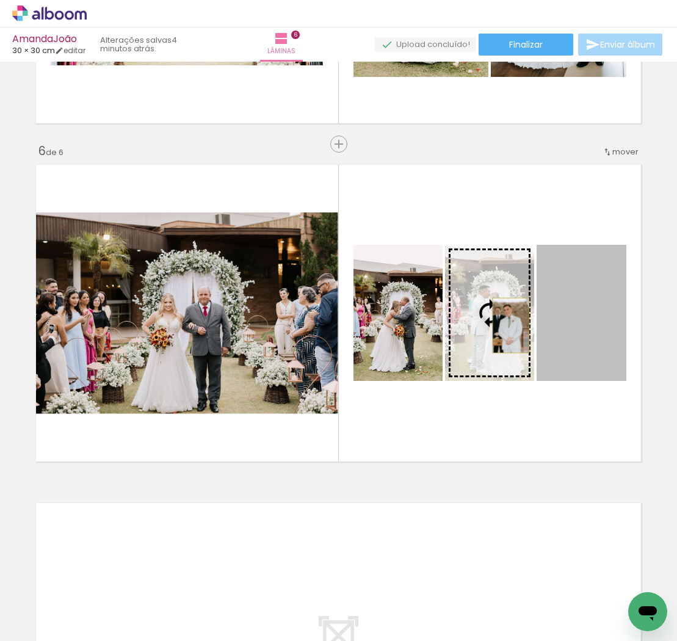
drag, startPoint x: 582, startPoint y: 328, endPoint x: 509, endPoint y: 325, distance: 73.3
click at [0, 0] on slot at bounding box center [0, 0] width 0 height 0
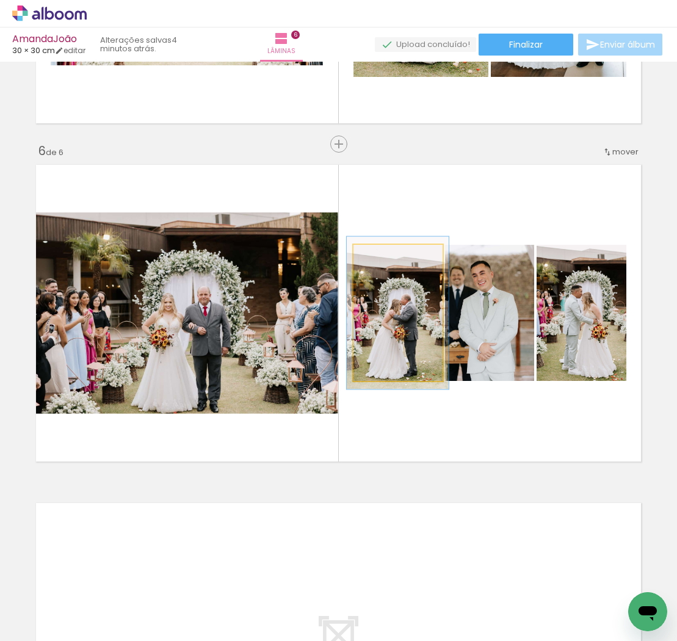
click at [386, 255] on div at bounding box center [386, 257] width 11 height 11
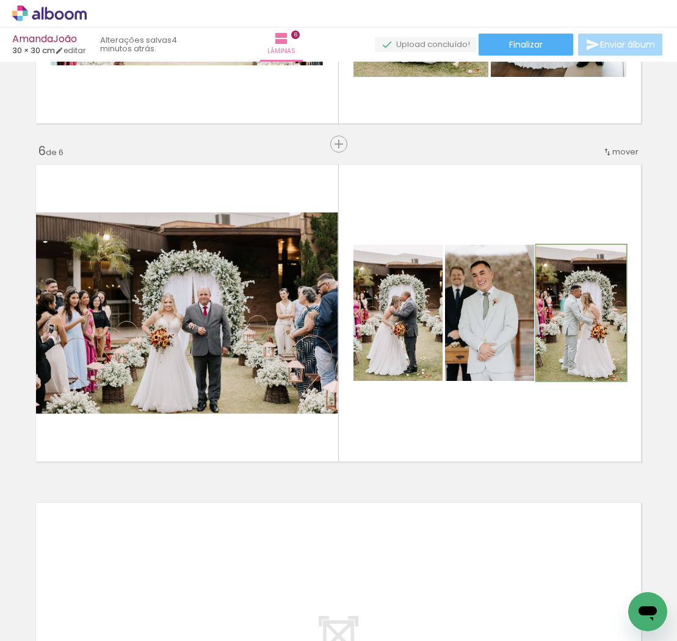
drag, startPoint x: 589, startPoint y: 340, endPoint x: 545, endPoint y: 327, distance: 46.5
click at [582, 336] on div at bounding box center [580, 313] width 91 height 136
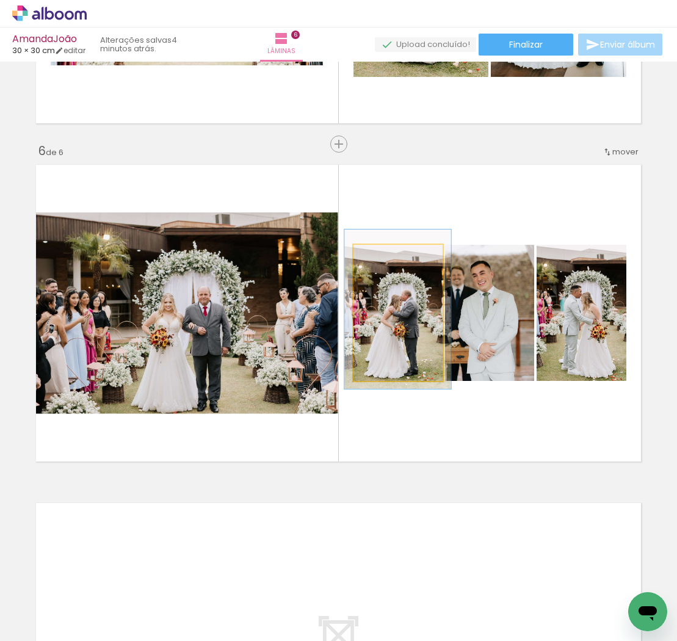
click at [390, 256] on div at bounding box center [389, 257] width 11 height 11
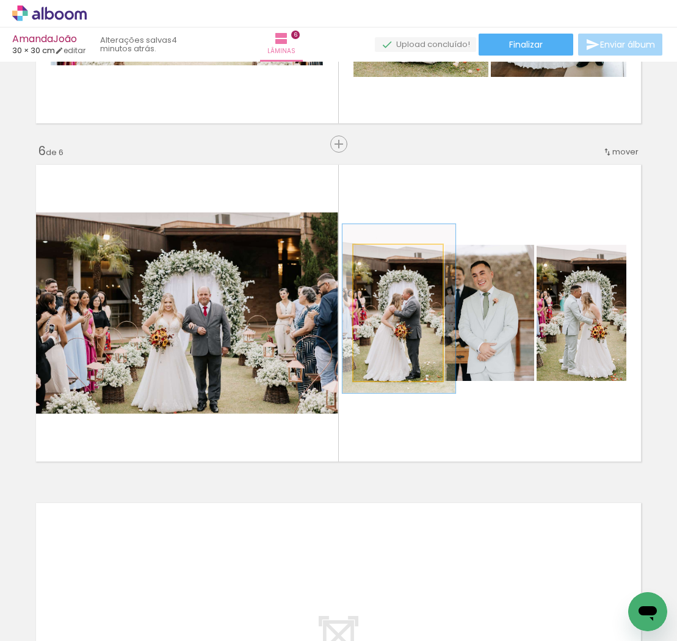
click at [392, 257] on div at bounding box center [392, 257] width 11 height 11
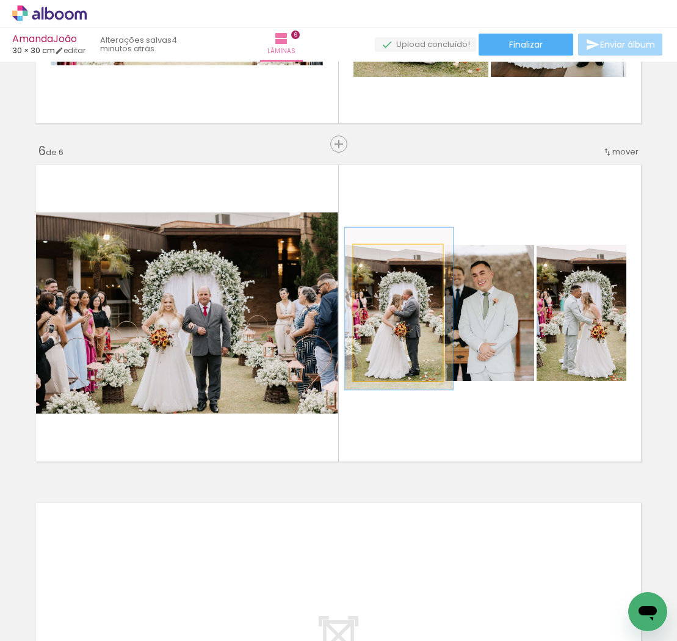
type paper-slider "119"
click at [389, 256] on div at bounding box center [390, 257] width 11 height 11
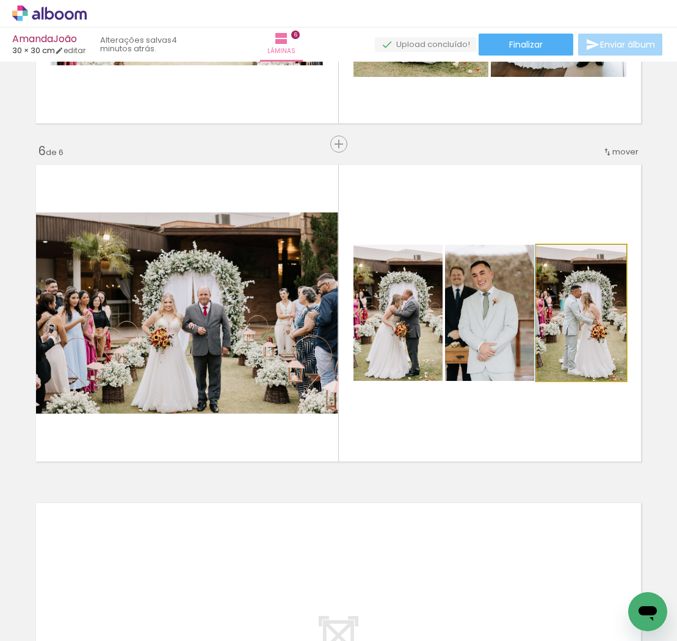
drag, startPoint x: 581, startPoint y: 340, endPoint x: 573, endPoint y: 336, distance: 9.0
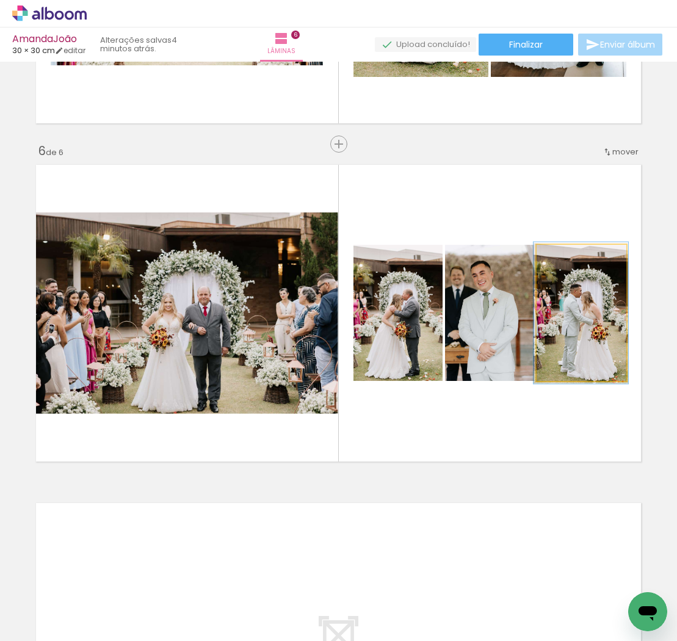
type paper-slider "104"
click at [566, 257] on div at bounding box center [566, 257] width 11 height 11
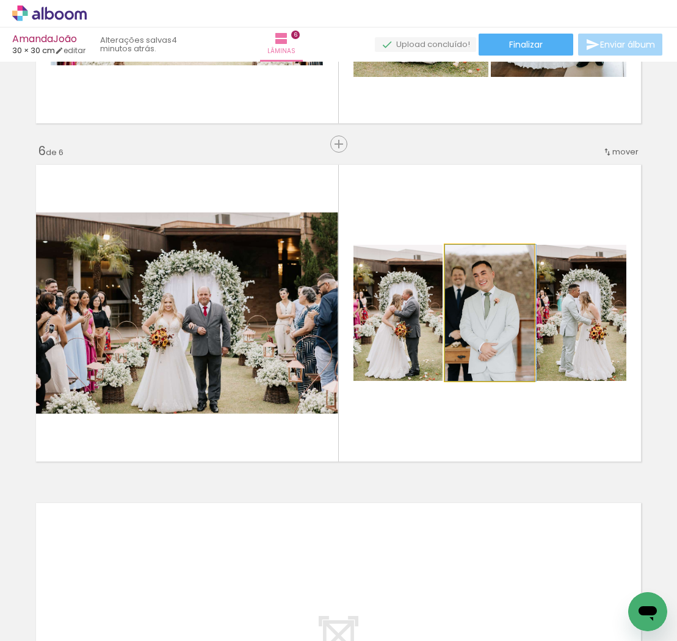
drag, startPoint x: 487, startPoint y: 313, endPoint x: 497, endPoint y: 285, distance: 29.5
click at [503, 314] on div at bounding box center [490, 313] width 91 height 136
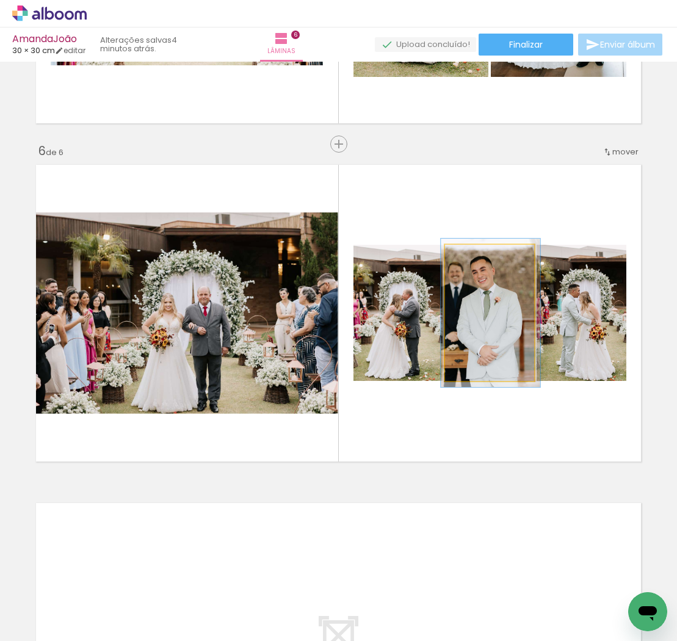
type paper-slider "109"
click at [475, 257] on div at bounding box center [476, 257] width 11 height 11
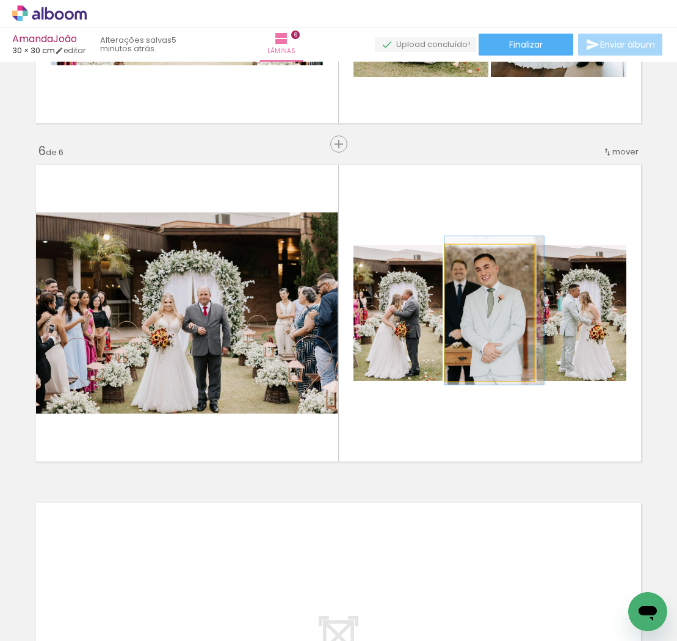
drag, startPoint x: 503, startPoint y: 332, endPoint x: 509, endPoint y: 329, distance: 6.6
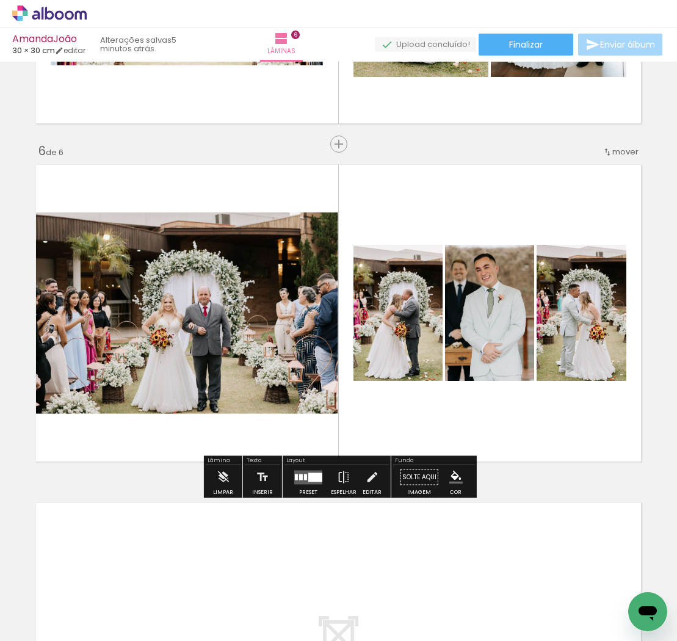
click at [552, 436] on quentale-layouter at bounding box center [339, 313] width 616 height 308
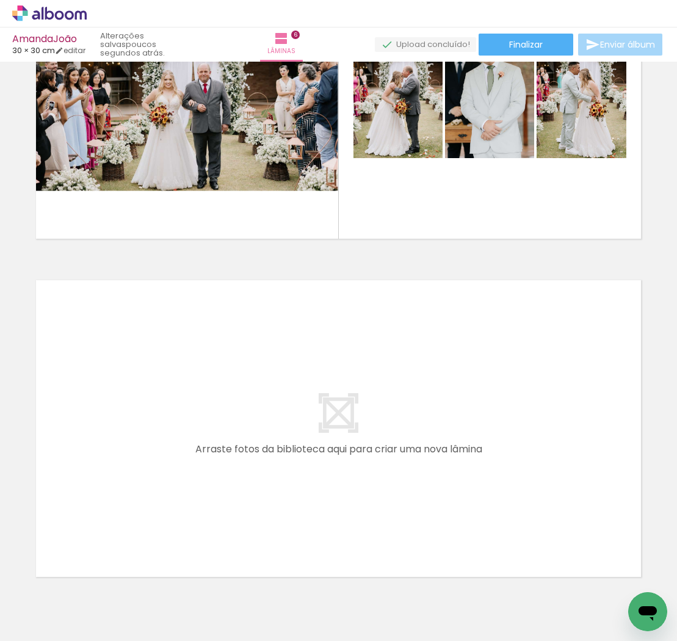
scroll to position [0, 1411]
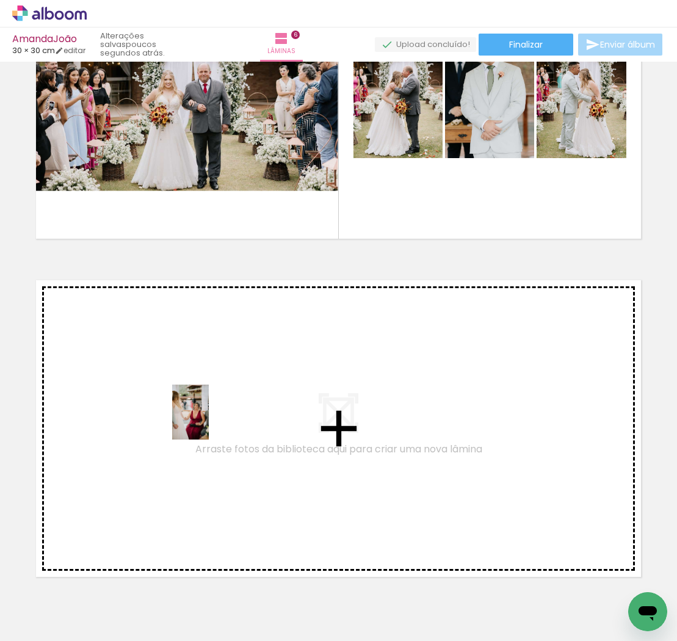
drag, startPoint x: 292, startPoint y: 605, endPoint x: 209, endPoint y: 421, distance: 202.3
click at [209, 421] on quentale-workspace at bounding box center [338, 320] width 677 height 641
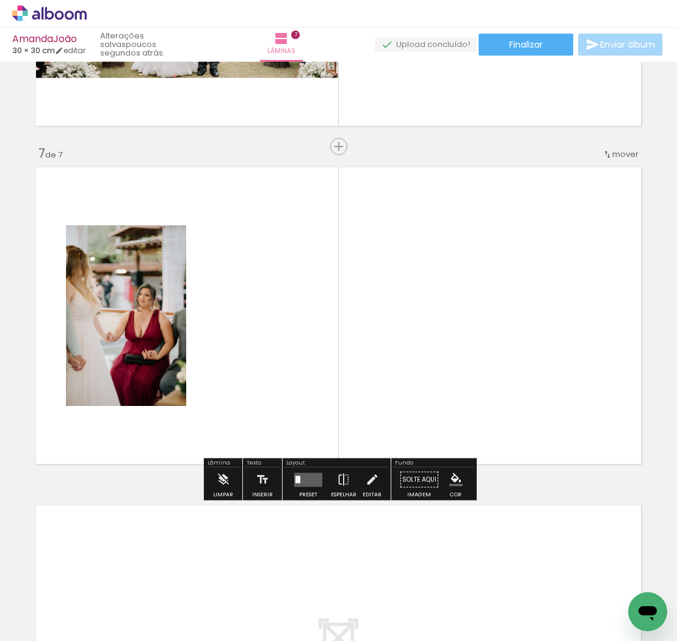
scroll to position [1966, 0]
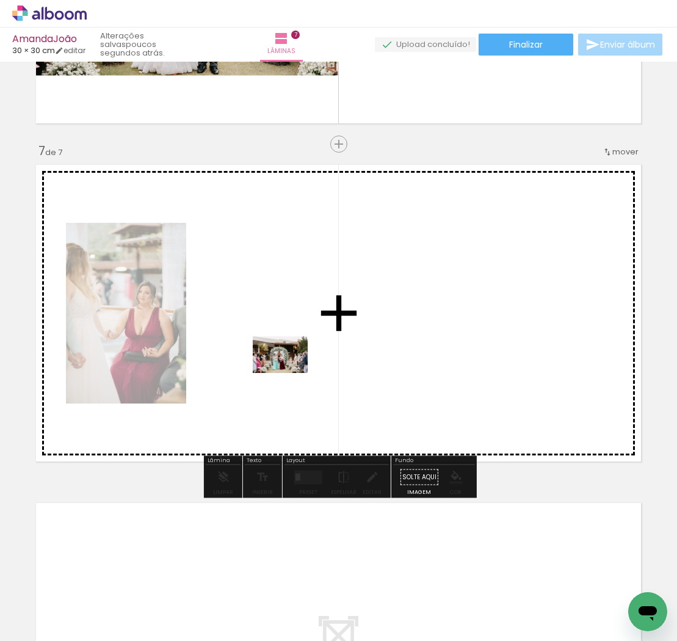
click at [289, 373] on quentale-workspace at bounding box center [338, 320] width 677 height 641
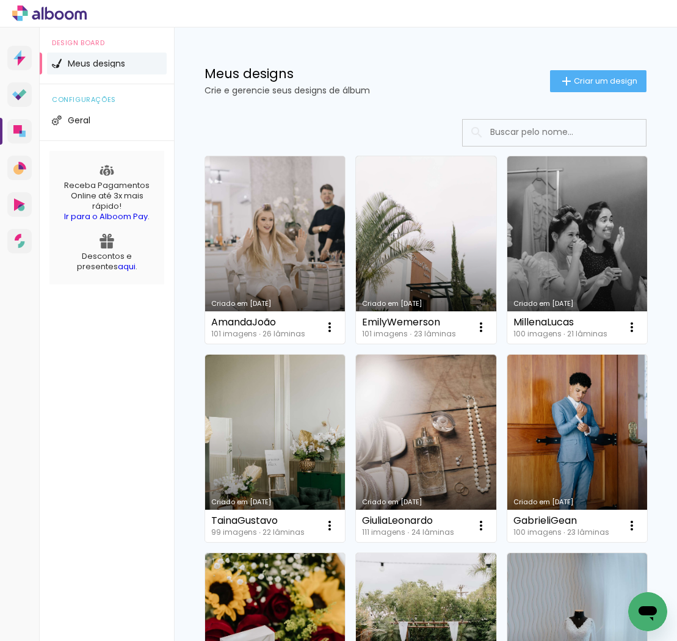
click at [313, 232] on link "Criado em [DATE]" at bounding box center [275, 249] width 140 height 187
